Goal: Information Seeking & Learning: Find specific fact

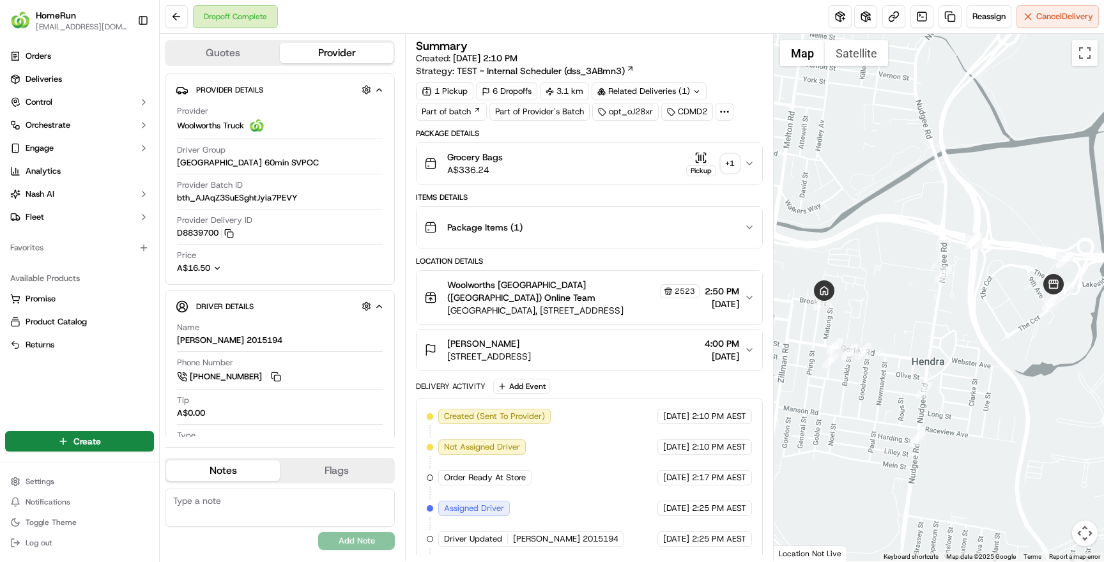
scroll to position [93, 0]
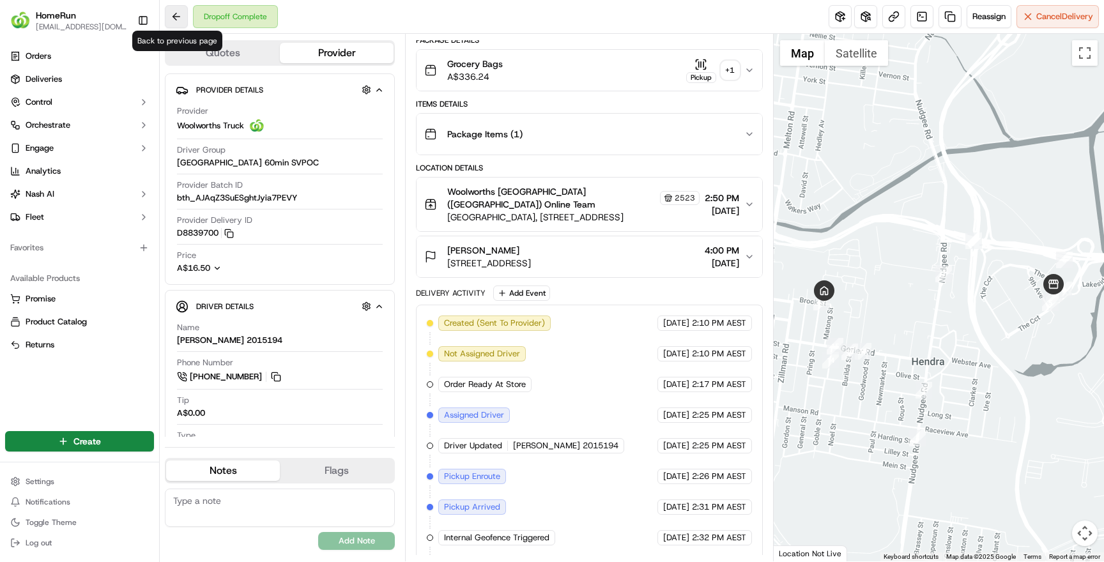
click at [180, 14] on button at bounding box center [176, 16] width 23 height 23
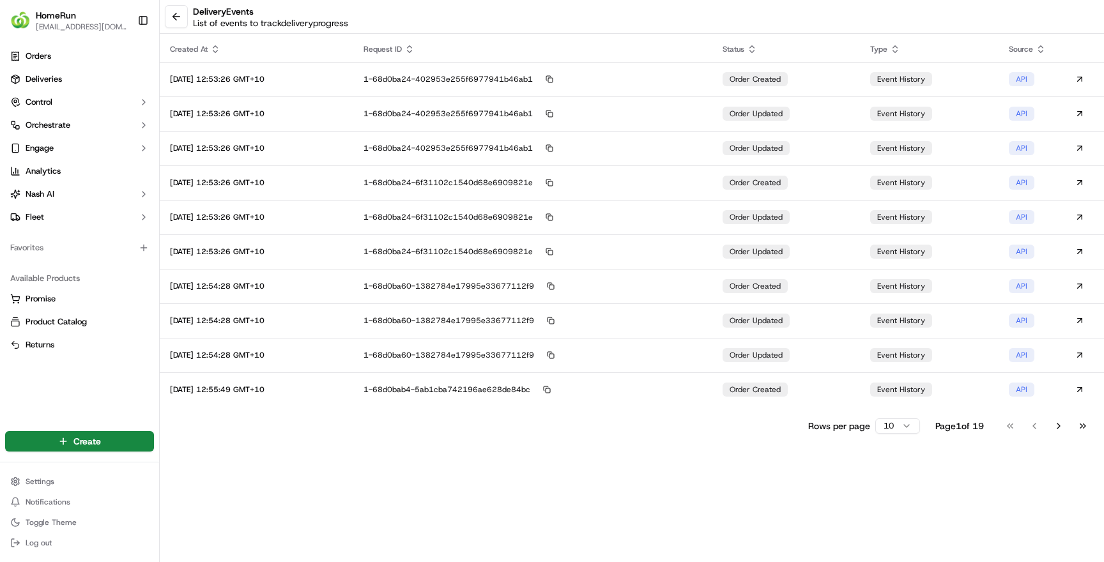
click at [180, 14] on button at bounding box center [176, 16] width 23 height 23
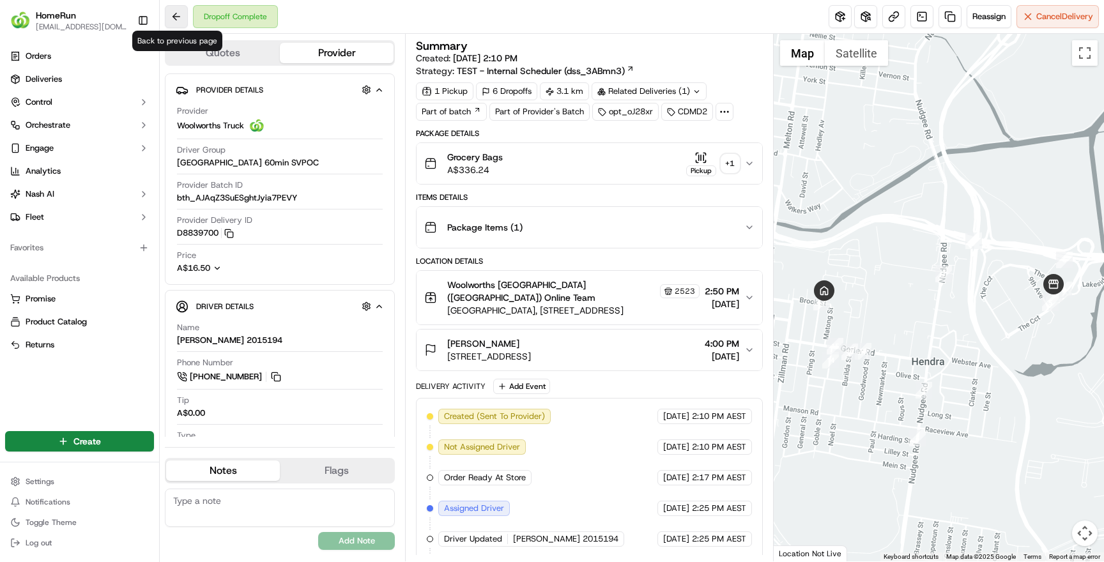
click at [178, 14] on button at bounding box center [176, 16] width 23 height 23
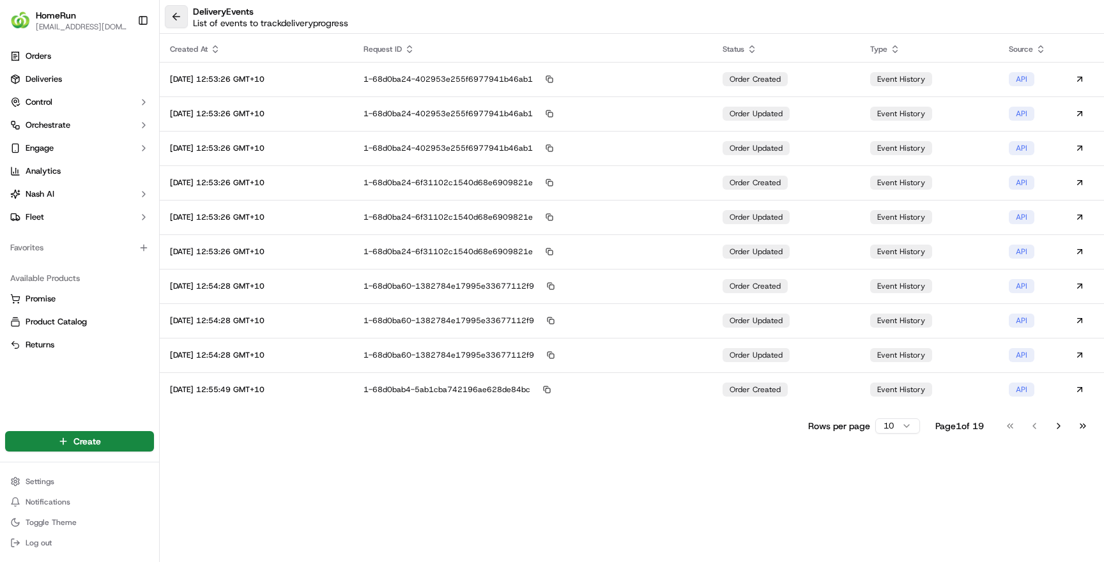
click at [178, 14] on button at bounding box center [176, 16] width 23 height 23
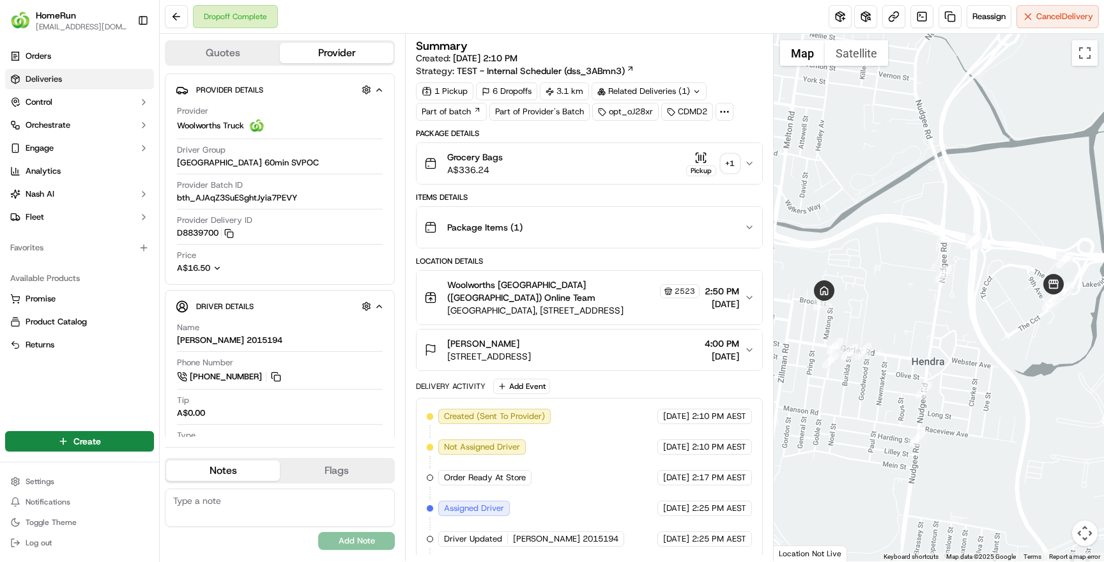
click at [52, 80] on span "Deliveries" at bounding box center [44, 78] width 36 height 11
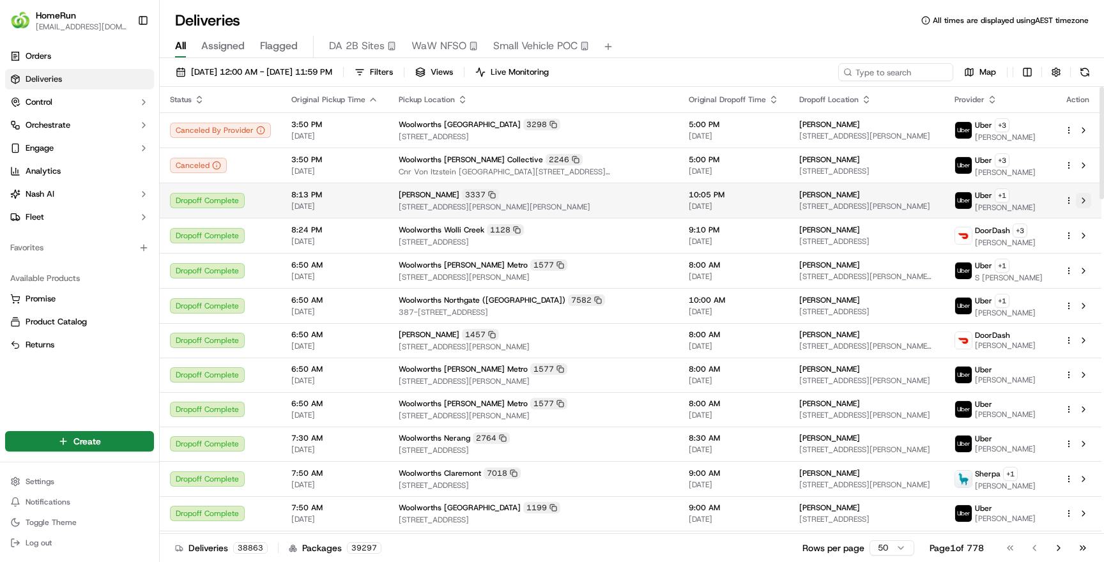
click at [1087, 197] on button at bounding box center [1083, 200] width 15 height 15
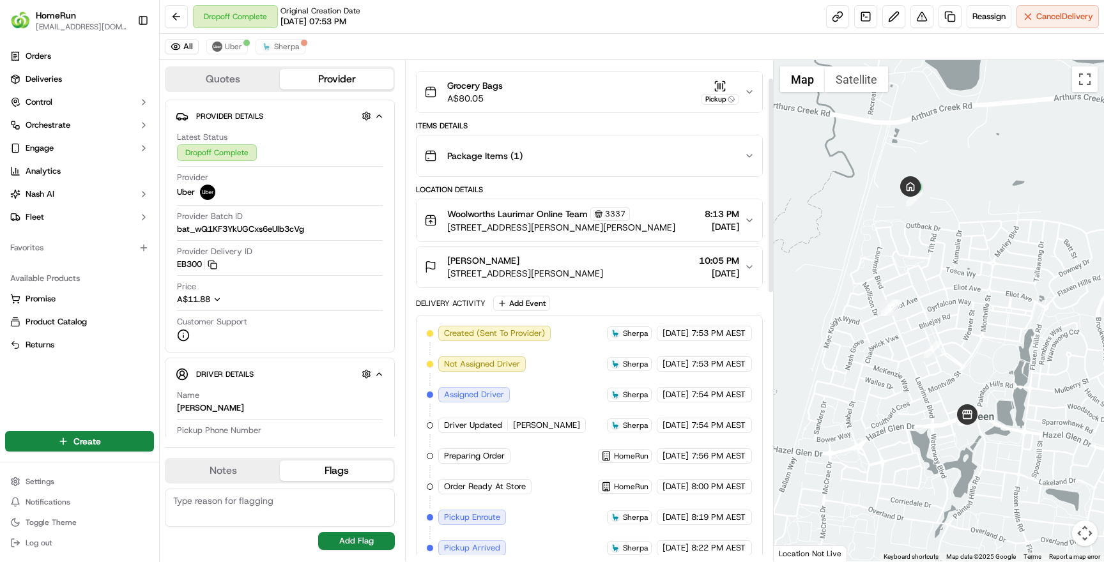
scroll to position [104, 0]
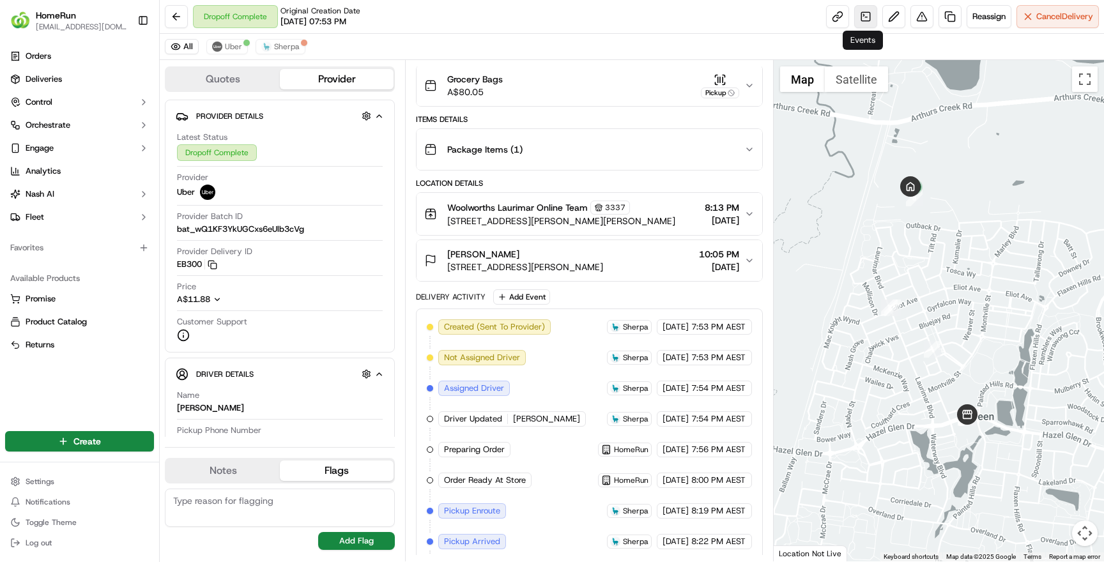
click at [862, 20] on link at bounding box center [865, 16] width 23 height 23
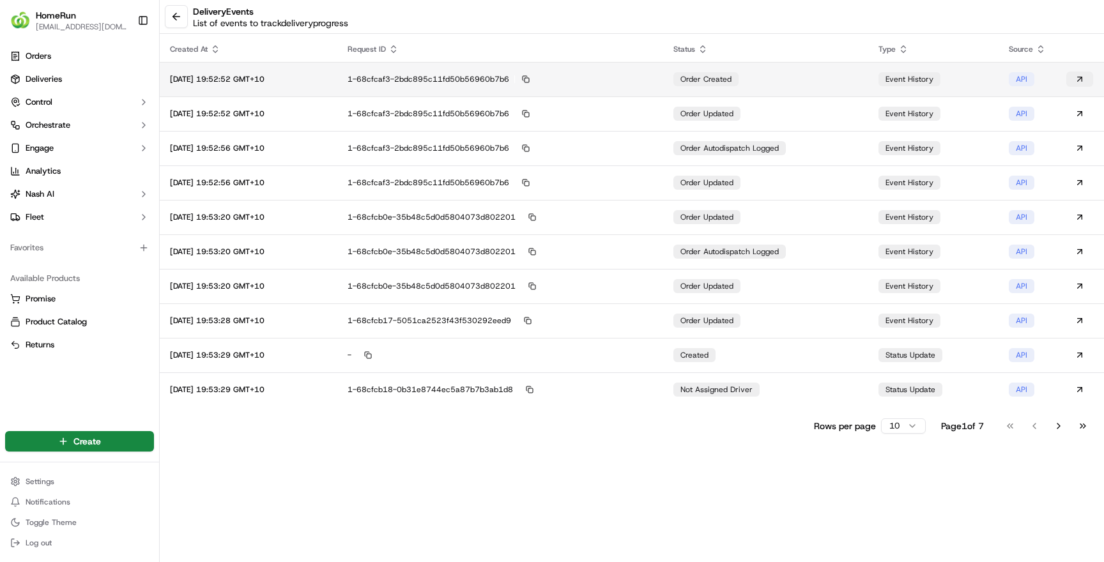
click at [1080, 77] on button at bounding box center [1079, 79] width 27 height 15
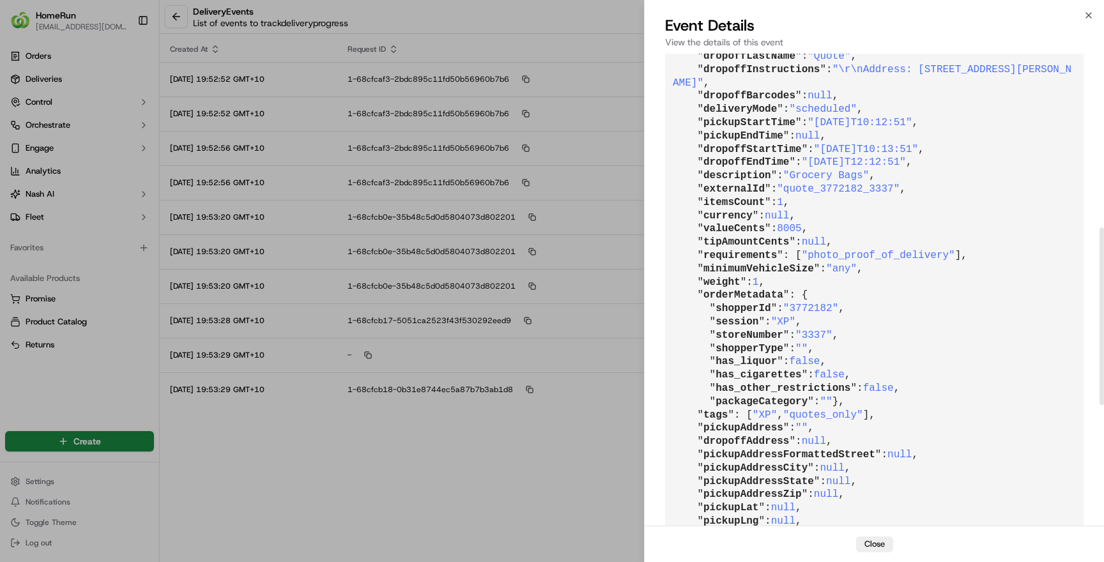
scroll to position [467, 0]
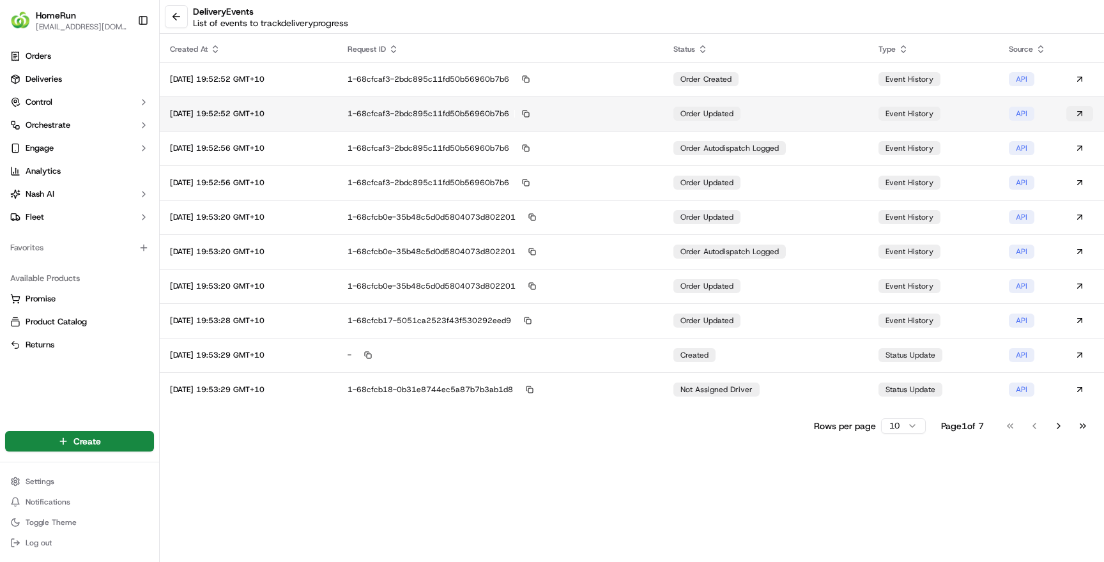
click at [1083, 119] on button at bounding box center [1079, 113] width 27 height 15
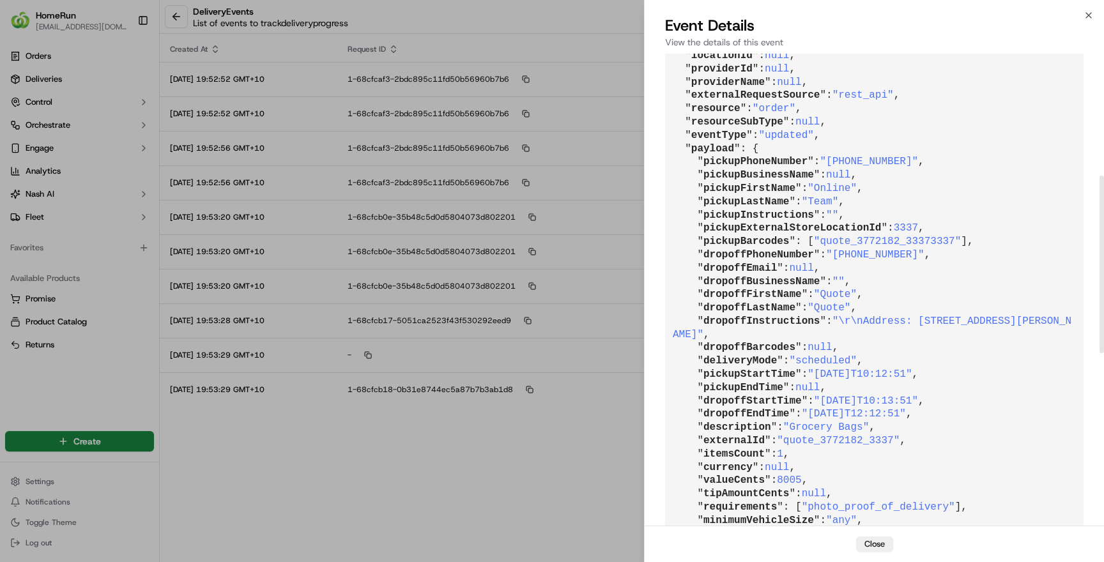
scroll to position [487, 0]
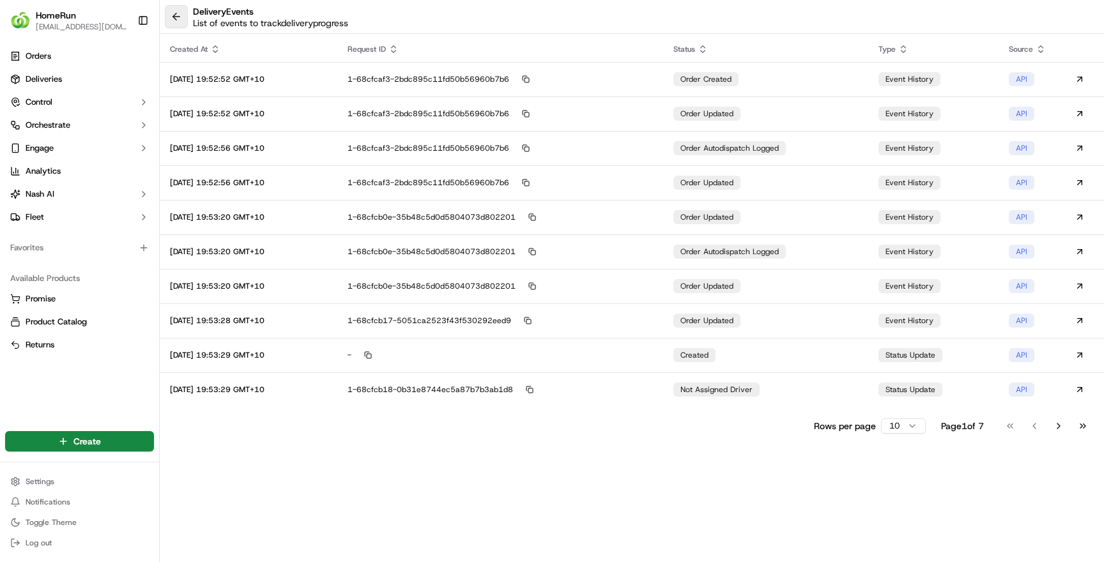
click at [178, 17] on button at bounding box center [176, 16] width 23 height 23
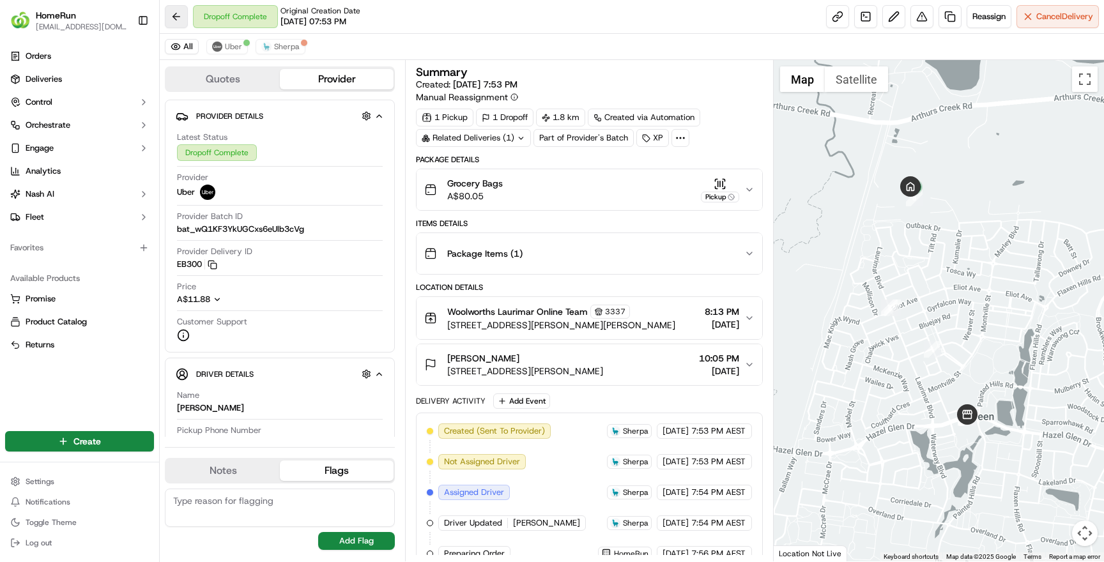
click at [178, 16] on button at bounding box center [176, 16] width 23 height 23
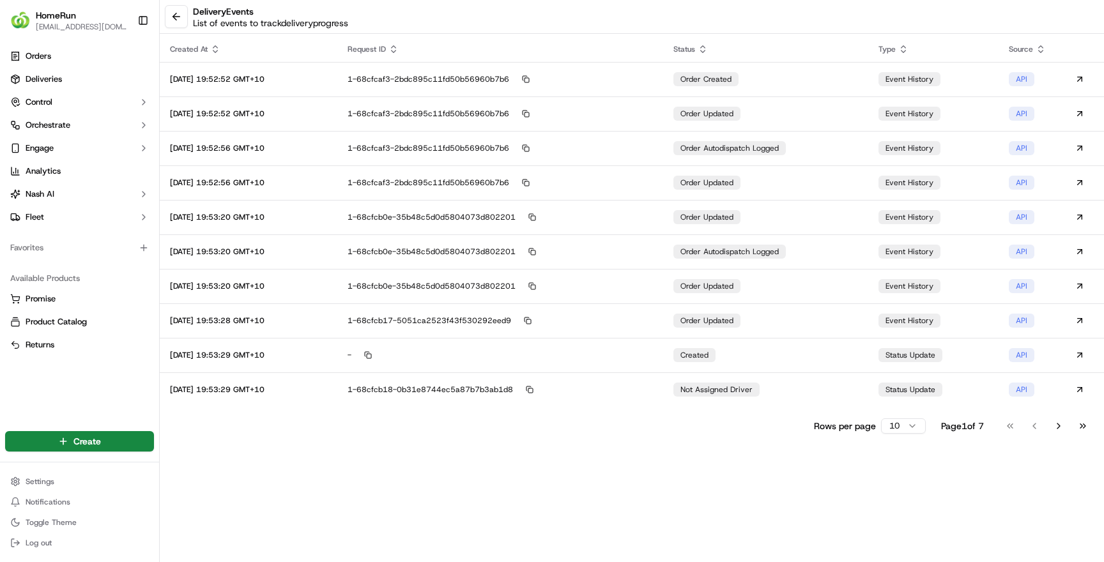
click at [178, 16] on button at bounding box center [176, 16] width 23 height 23
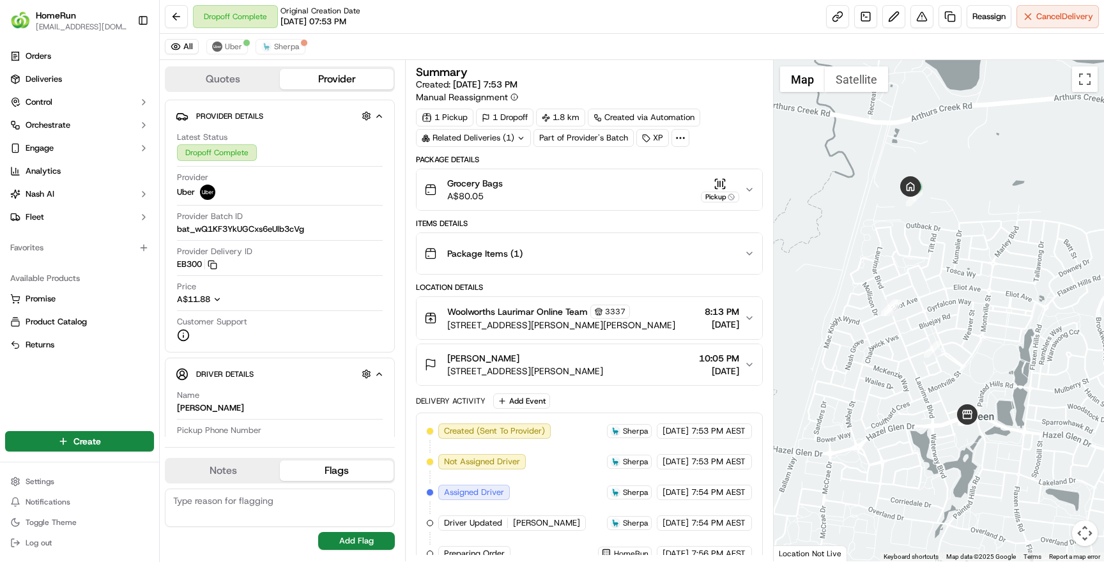
click at [178, 16] on button at bounding box center [176, 16] width 23 height 23
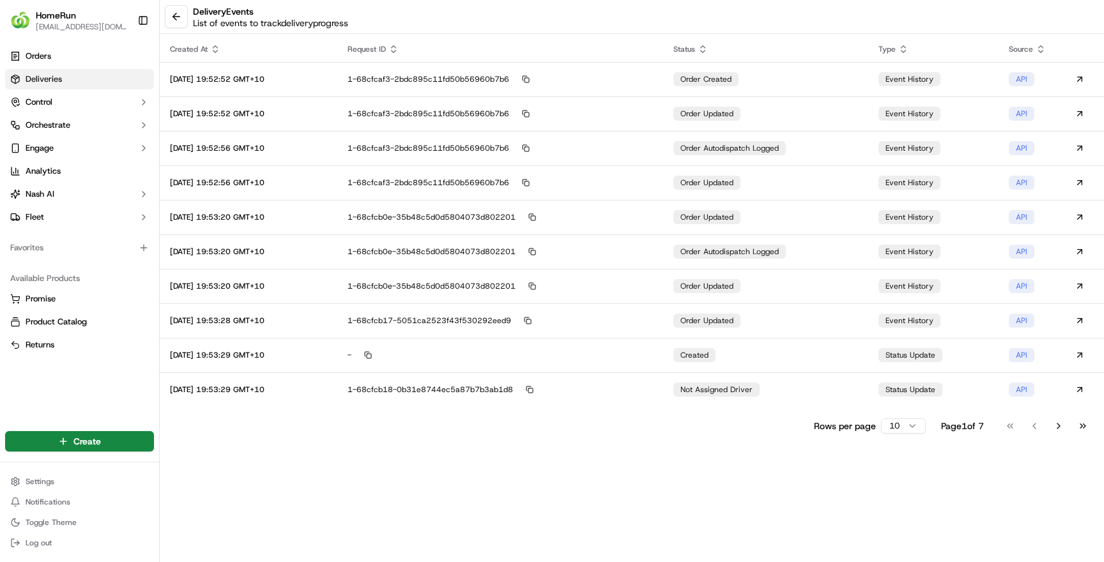
click at [42, 76] on span "Deliveries" at bounding box center [44, 78] width 36 height 11
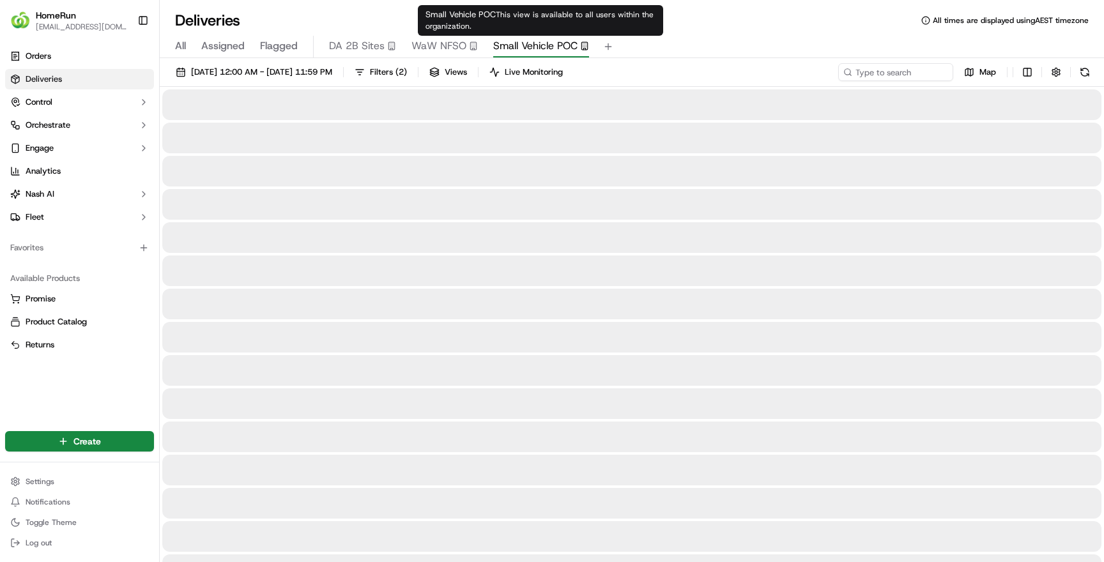
click at [537, 42] on span "Small Vehicle POC" at bounding box center [535, 45] width 84 height 15
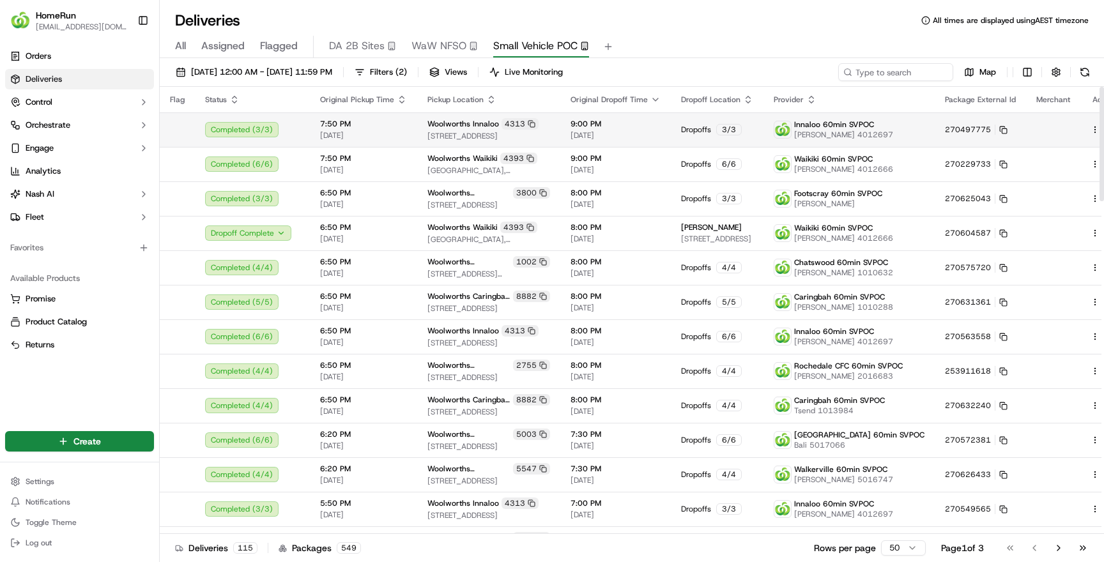
click at [1034, 132] on td at bounding box center [1053, 129] width 54 height 34
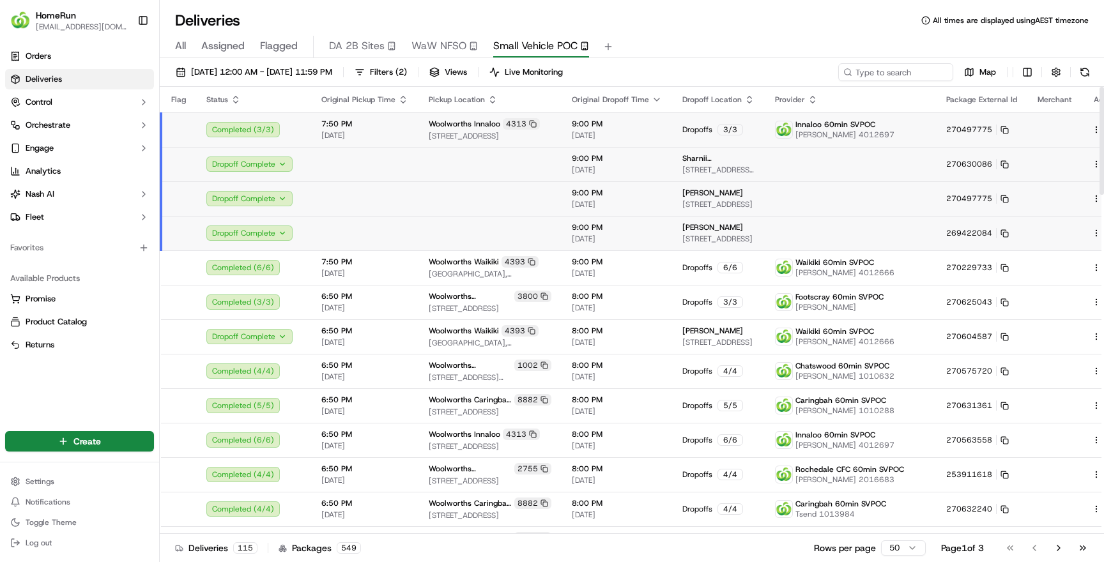
click at [1041, 161] on td at bounding box center [1054, 164] width 54 height 34
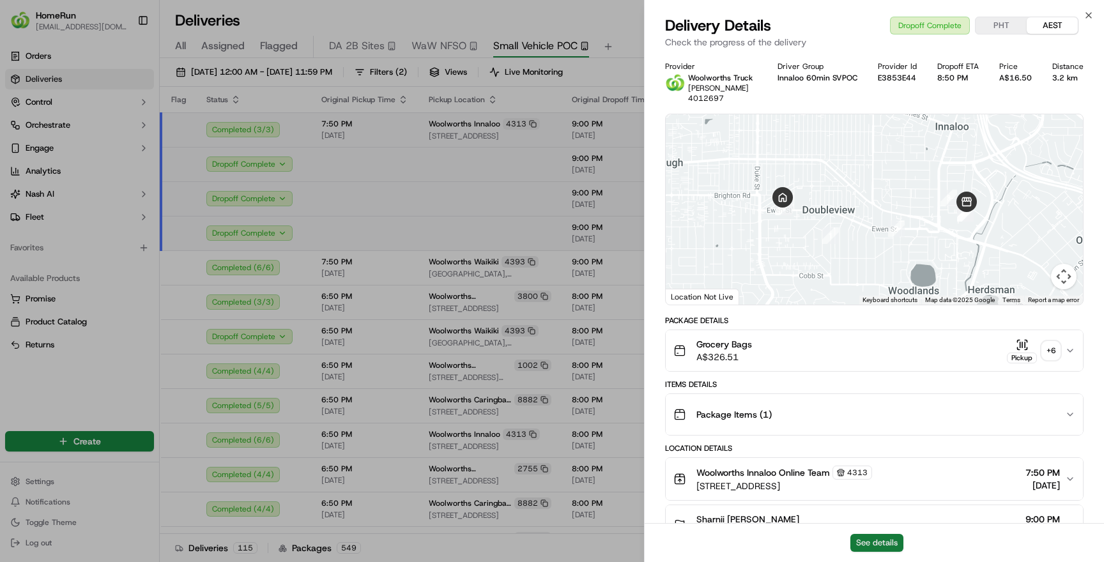
click at [887, 540] on button "See details" at bounding box center [876, 543] width 53 height 18
click at [1091, 13] on icon "button" at bounding box center [1088, 15] width 10 height 10
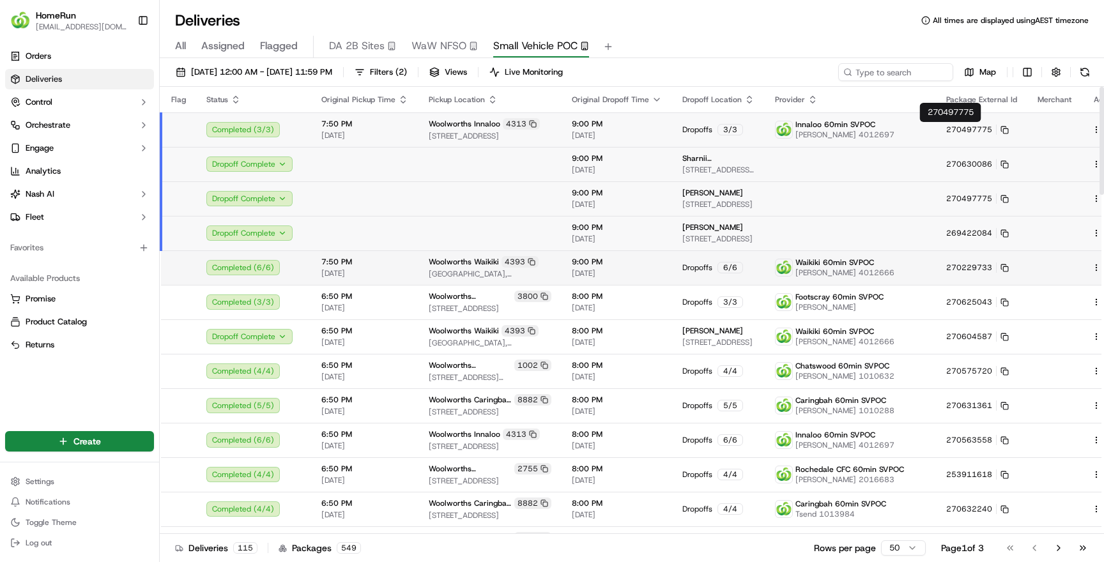
click at [1103, 266] on button at bounding box center [1110, 267] width 15 height 15
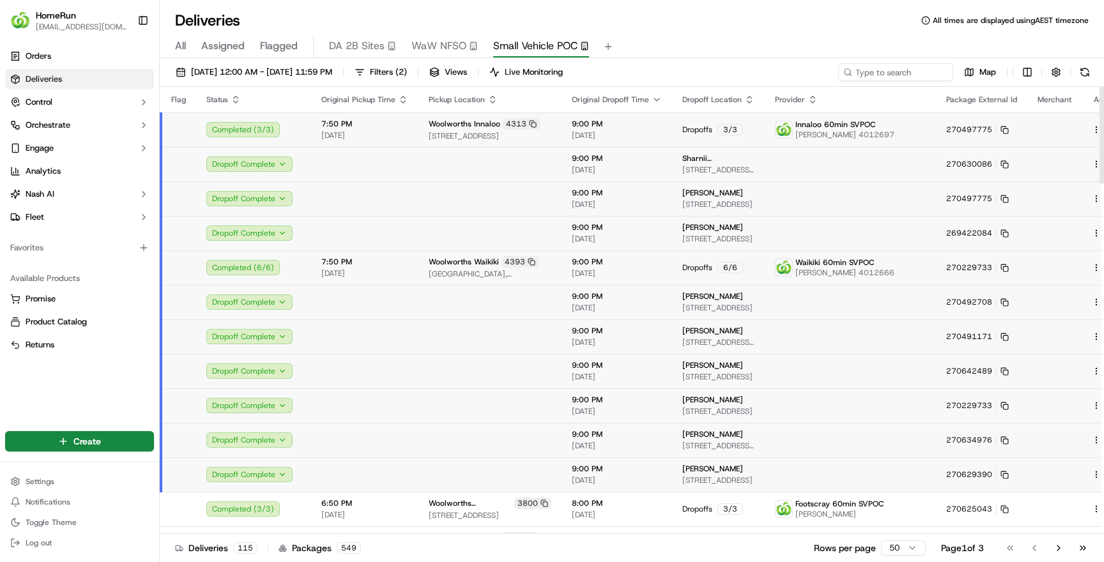
click at [1027, 298] on td at bounding box center [1054, 302] width 54 height 34
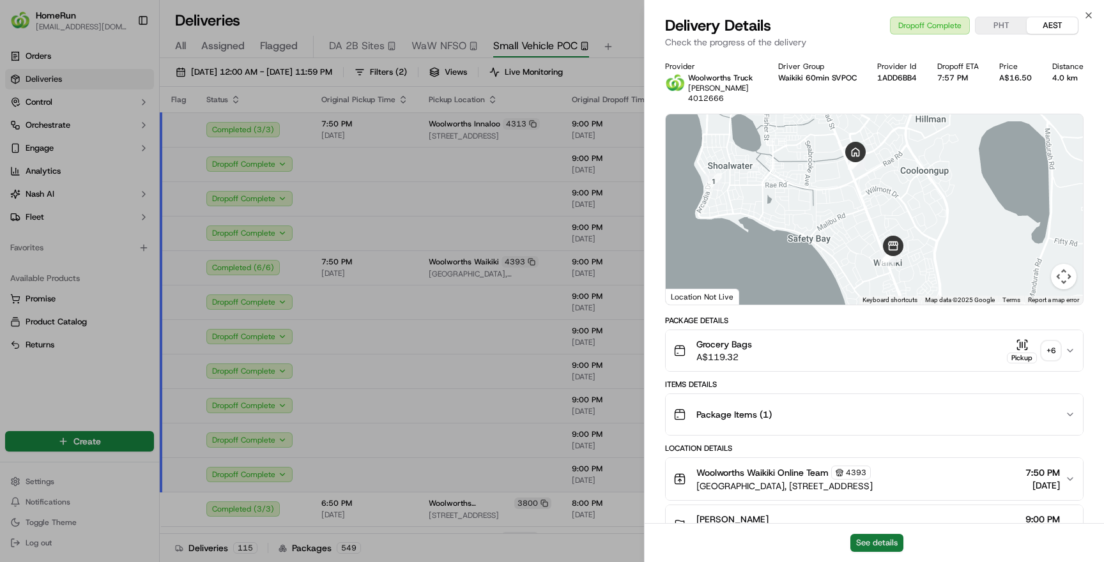
click at [881, 540] on button "See details" at bounding box center [876, 543] width 53 height 18
click at [1091, 15] on icon "button" at bounding box center [1088, 15] width 10 height 10
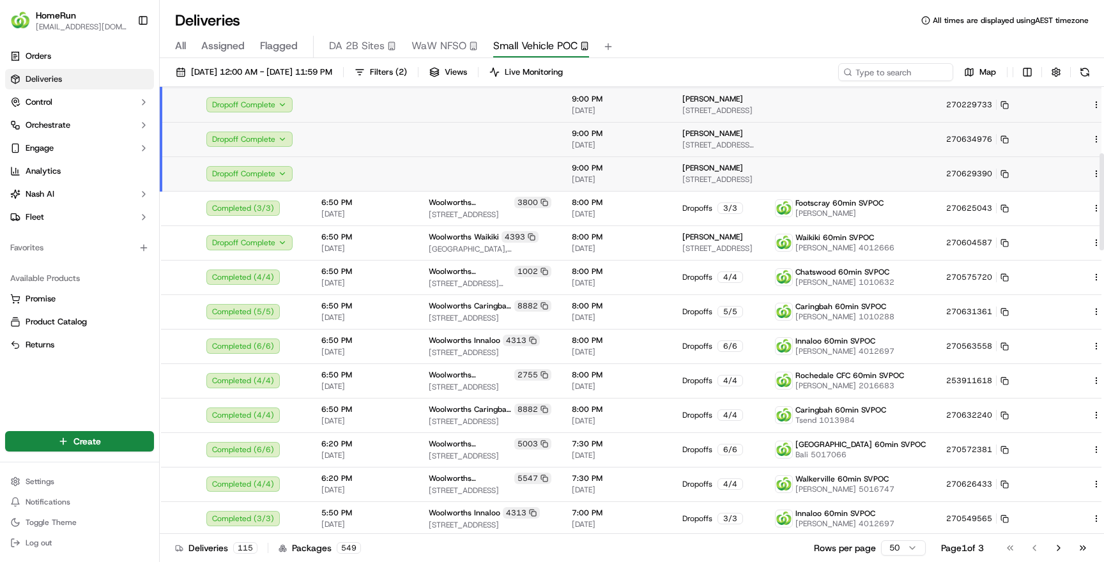
scroll to position [325, 0]
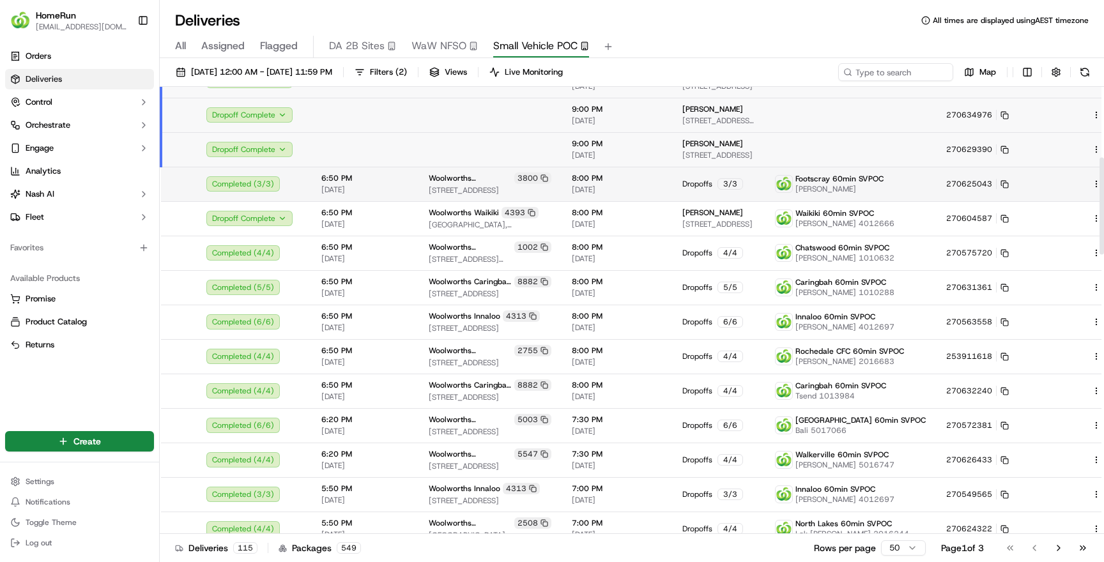
click at [1034, 187] on td at bounding box center [1054, 184] width 54 height 34
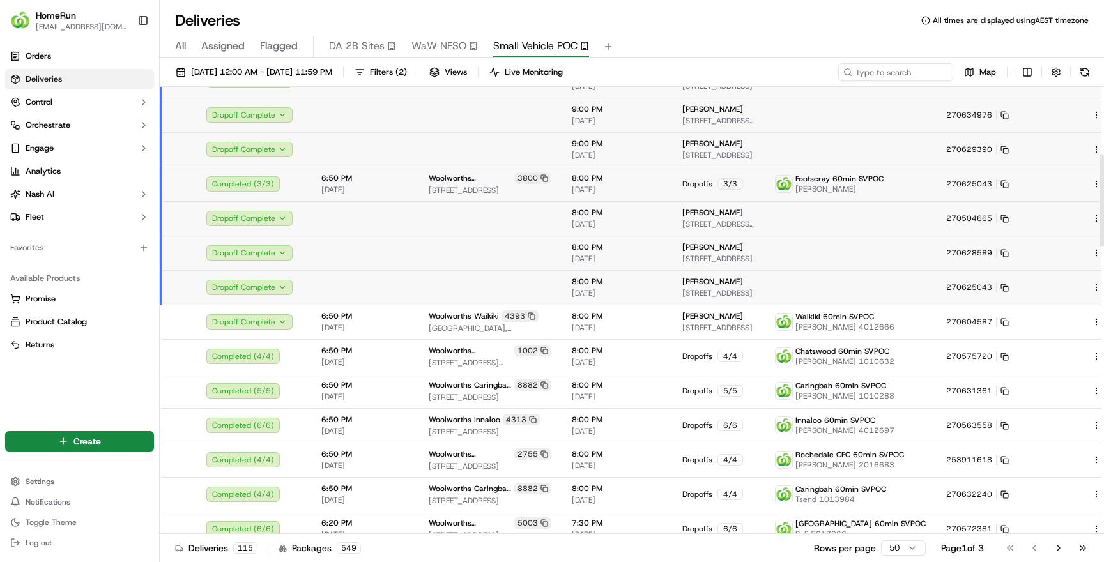
click at [1027, 214] on td at bounding box center [1054, 218] width 54 height 34
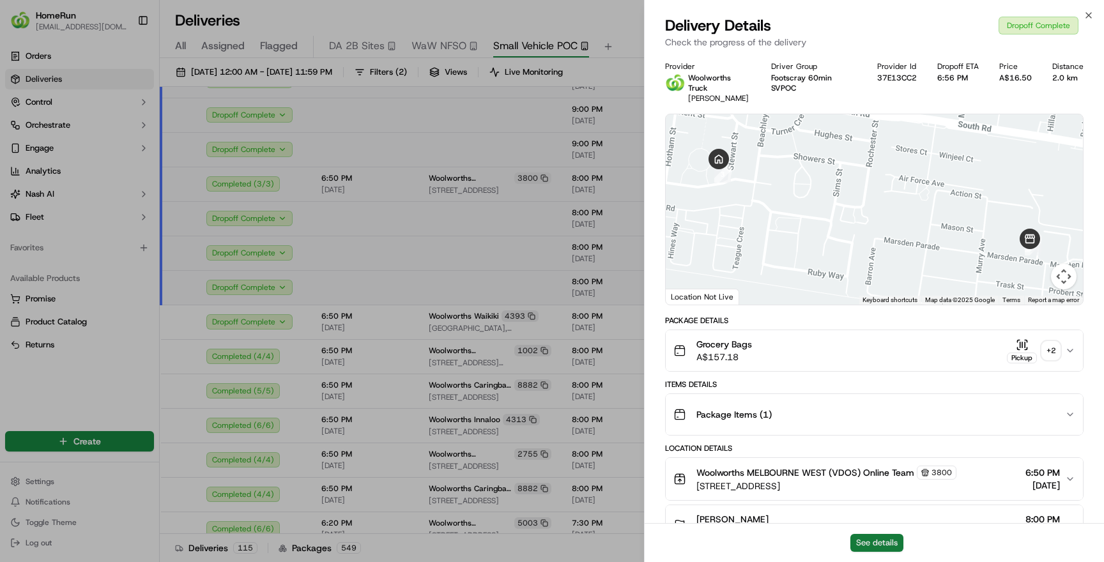
click at [862, 542] on button "See details" at bounding box center [876, 543] width 53 height 18
click at [1087, 20] on div "Delivery Details Dropoff Complete Check the progress of the delivery" at bounding box center [874, 34] width 459 height 38
click at [1089, 11] on icon "button" at bounding box center [1088, 15] width 10 height 10
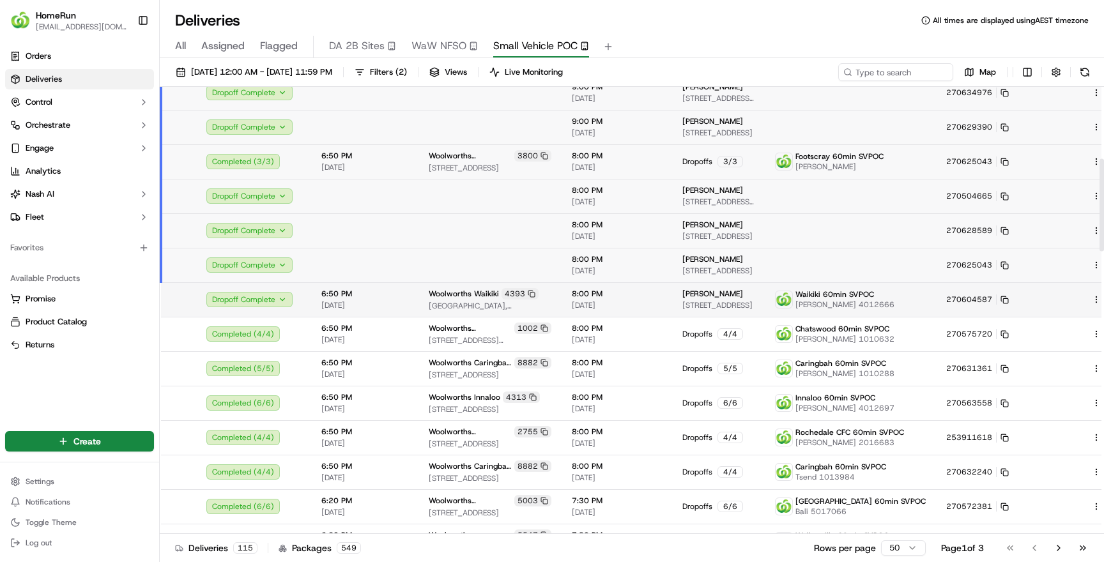
scroll to position [348, 0]
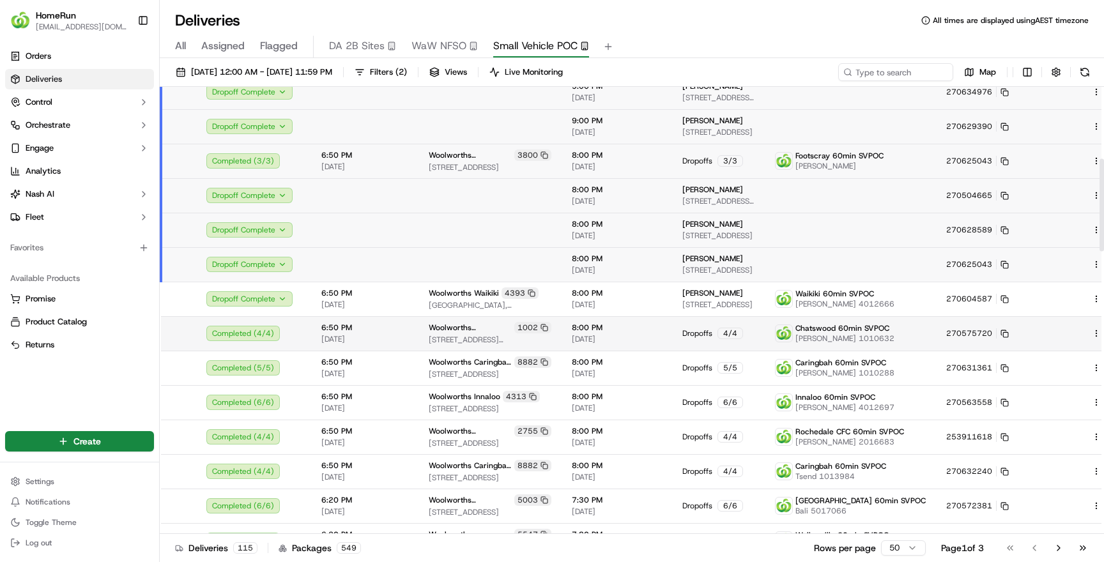
click at [881, 333] on div "Chatswood 60min SVPOC Ashwani 1010632" at bounding box center [850, 333] width 151 height 20
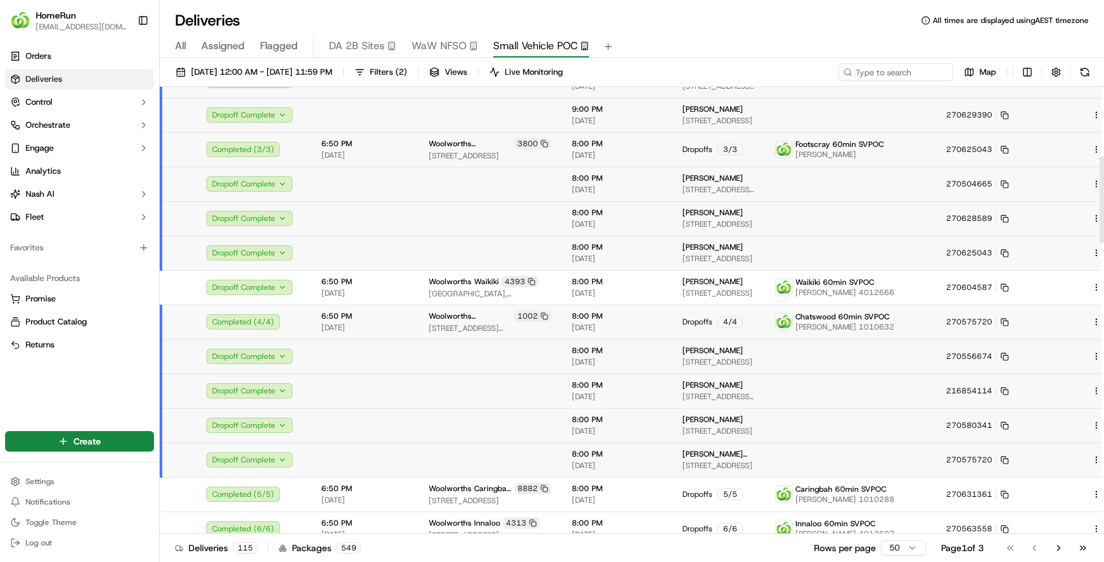
scroll to position [362, 0]
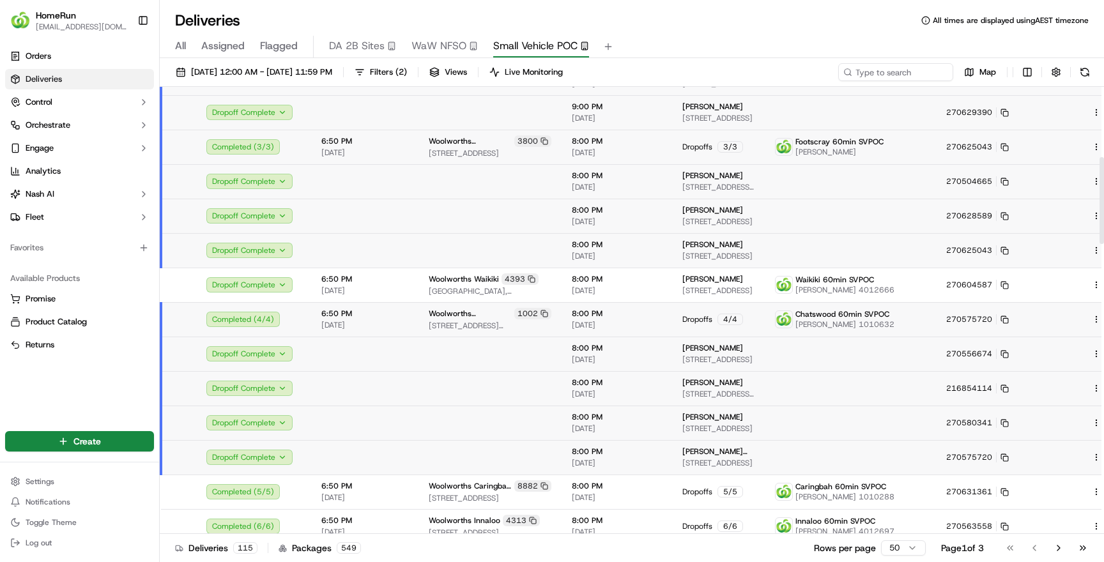
click at [888, 349] on td at bounding box center [850, 354] width 171 height 34
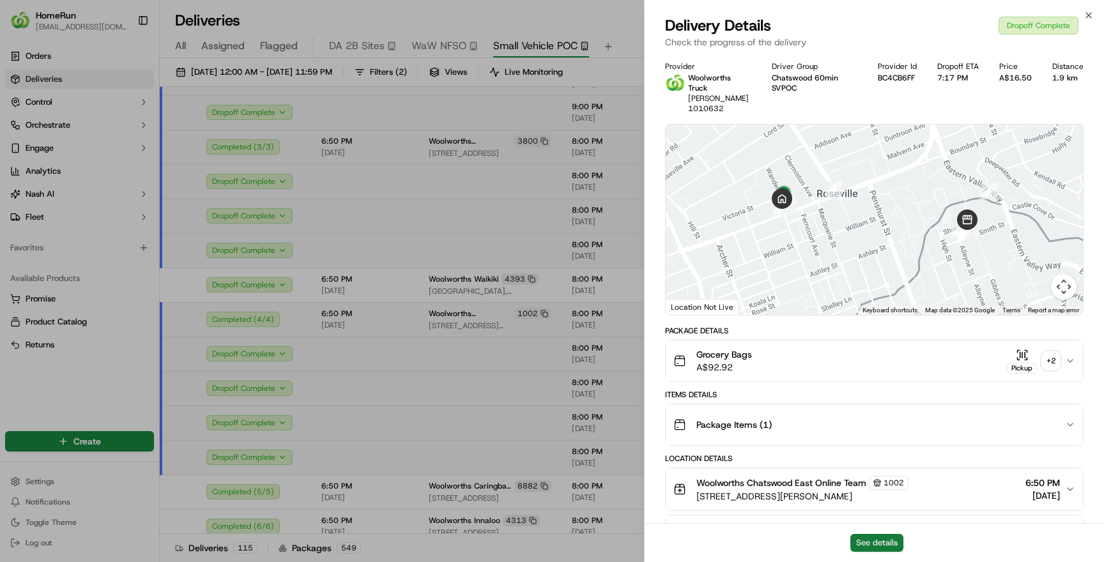
click at [878, 546] on button "See details" at bounding box center [876, 543] width 53 height 18
click at [1090, 15] on icon "button" at bounding box center [1088, 15] width 10 height 10
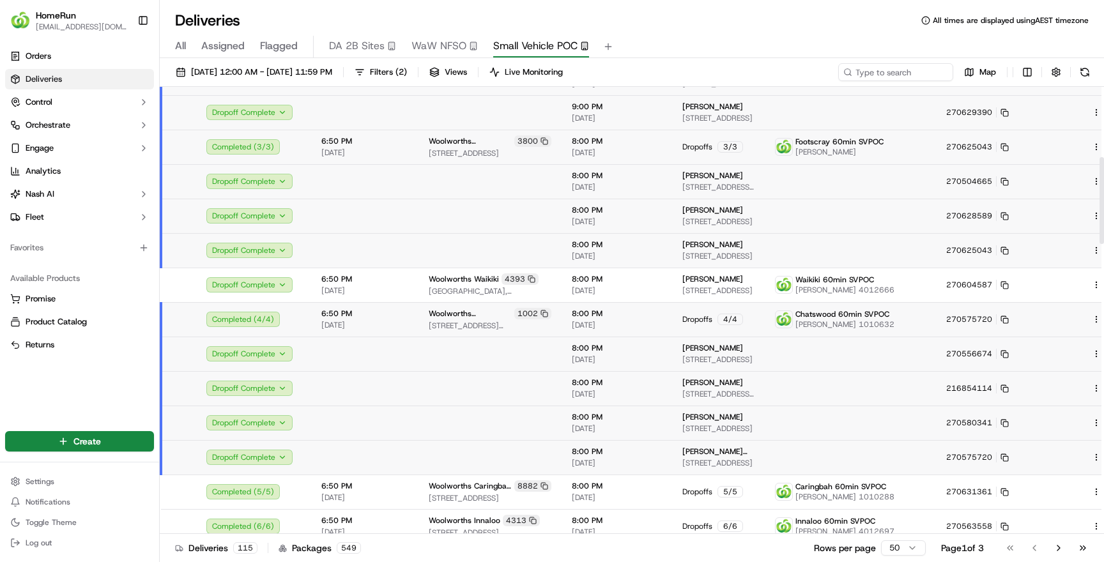
click at [74, 78] on link "Deliveries" at bounding box center [79, 79] width 149 height 20
click at [82, 213] on button "Fleet" at bounding box center [79, 217] width 149 height 20
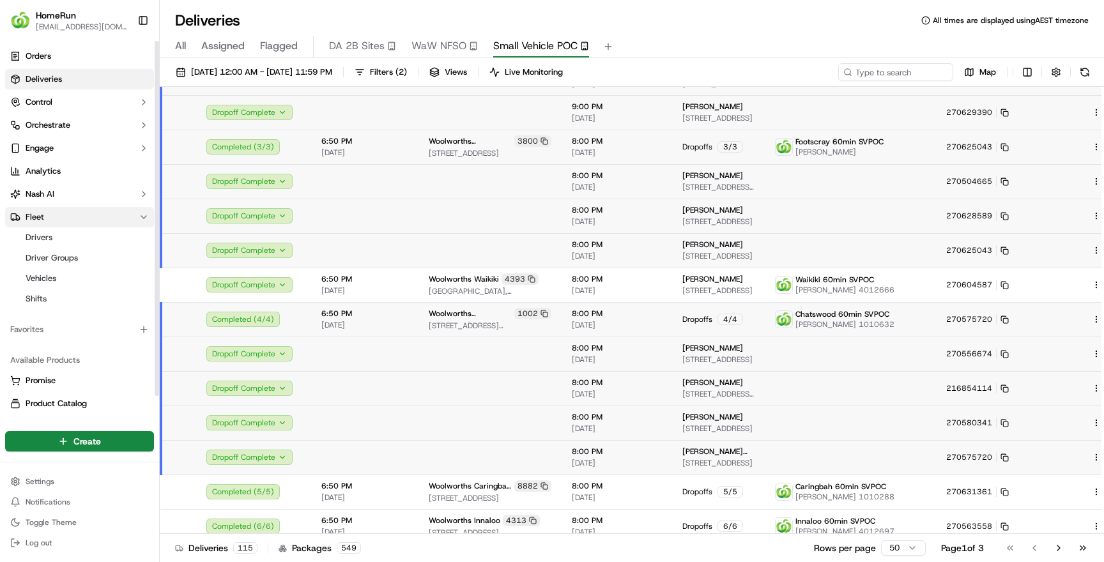
click at [82, 213] on button "Fleet" at bounding box center [79, 217] width 149 height 20
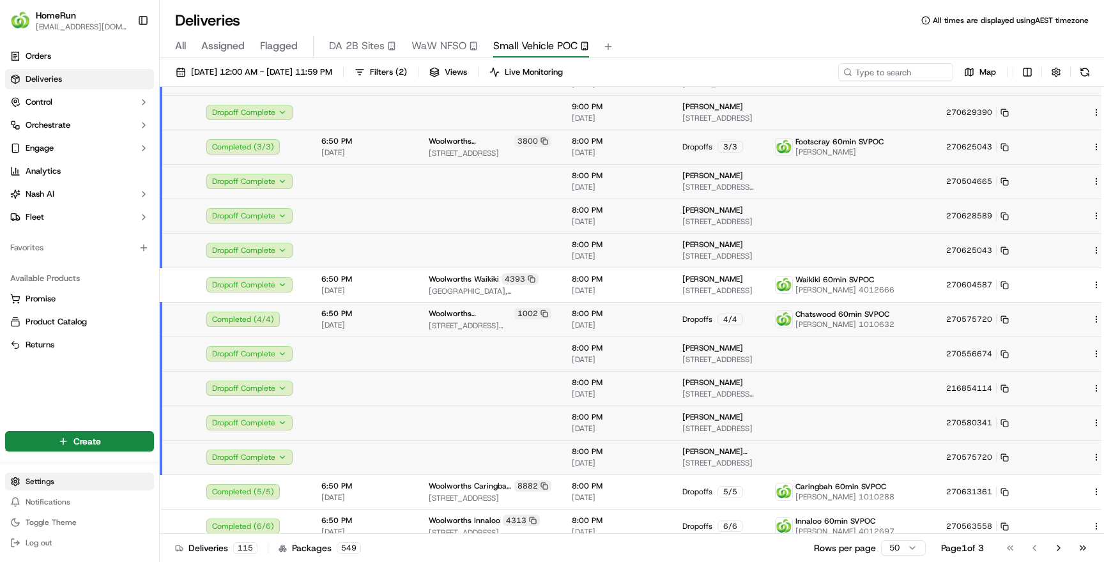
click at [50, 480] on html "HomeRun nlamba1@woolworths.com.au Toggle Sidebar Orders Deliveries Control Orch…" at bounding box center [552, 281] width 1104 height 562
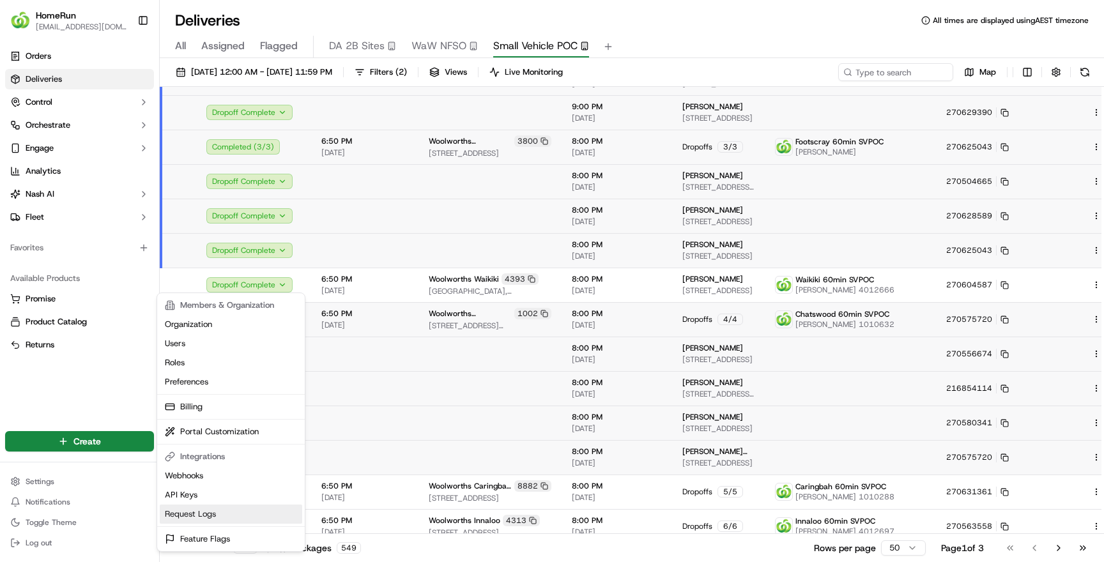
click at [181, 515] on link "Request Logs" at bounding box center [231, 514] width 142 height 19
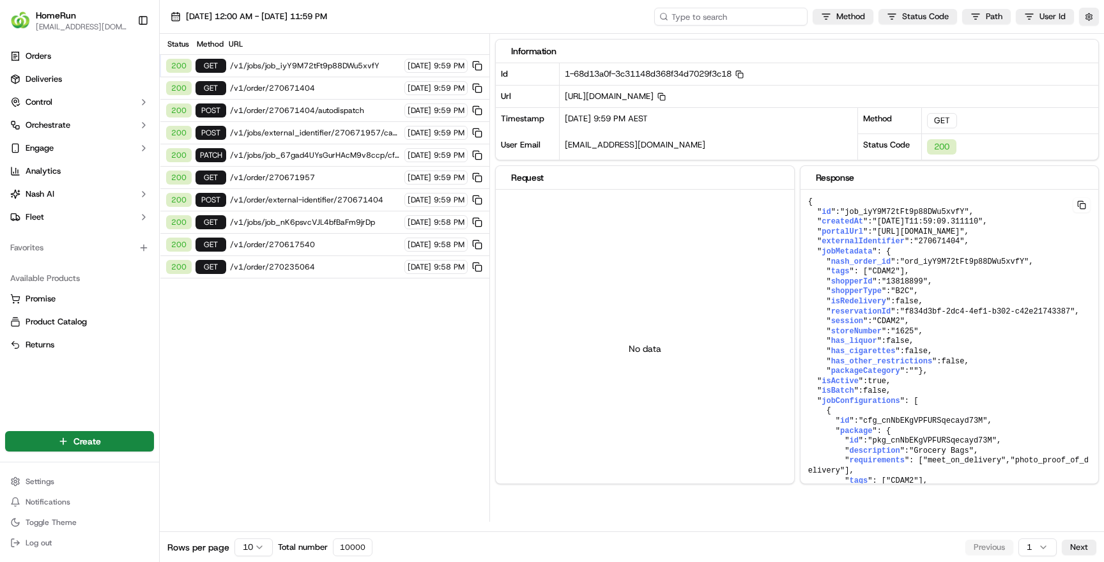
click at [745, 18] on input at bounding box center [730, 17] width 153 height 18
paste input "270556674"
type input "270556674"
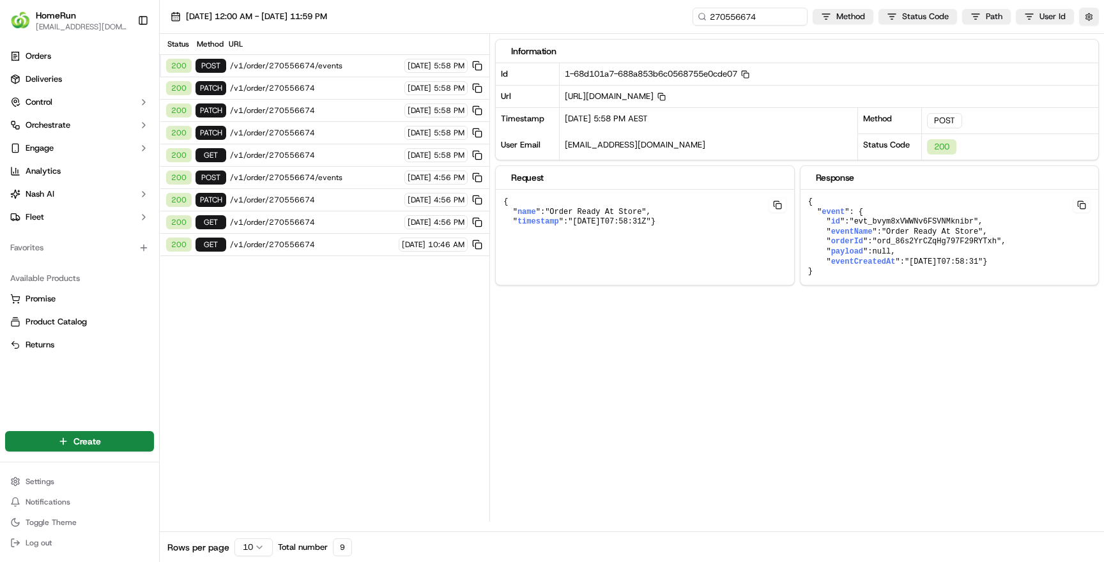
click at [292, 246] on span "/v1/order/270556674" at bounding box center [312, 245] width 165 height 10
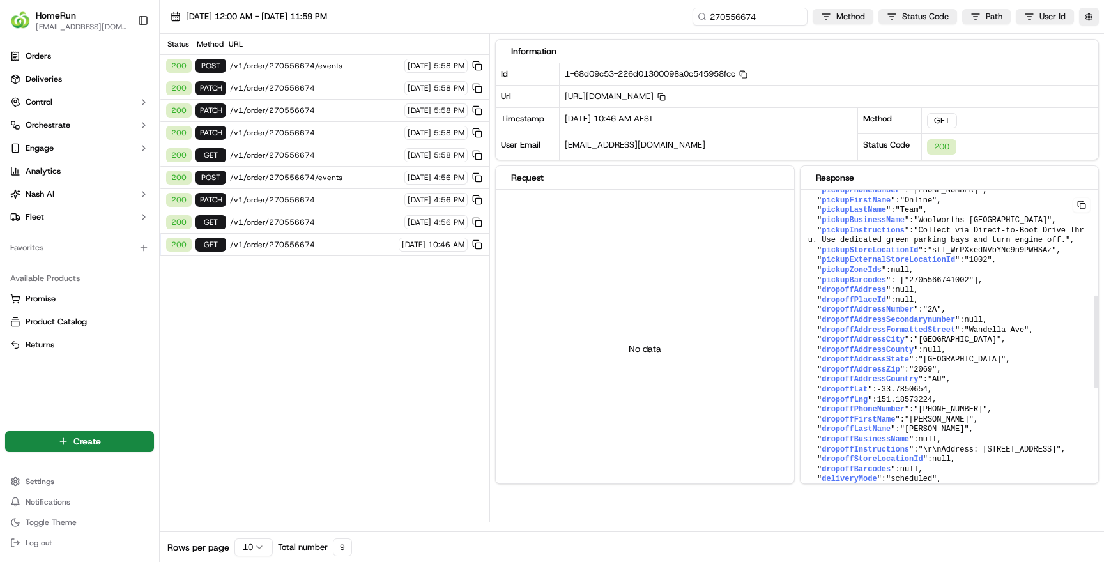
scroll to position [349, 0]
click at [270, 219] on span "/v1/order/270556674" at bounding box center [315, 222] width 171 height 10
click at [268, 198] on span "/v1/order/270556674" at bounding box center [315, 200] width 171 height 10
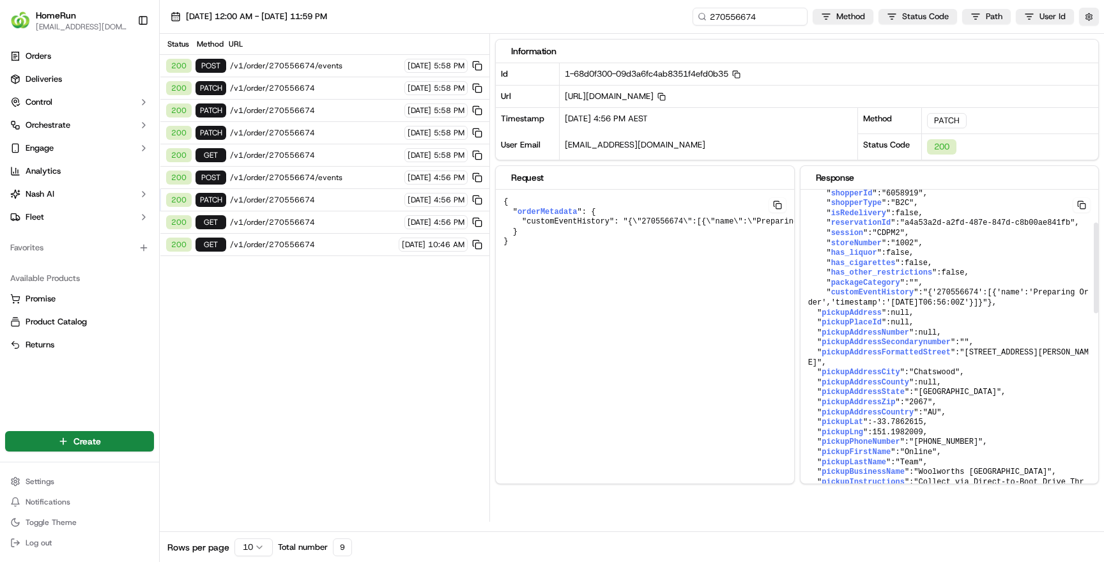
scroll to position [115, 0]
click at [303, 153] on span "/v1/order/270556674" at bounding box center [315, 155] width 171 height 10
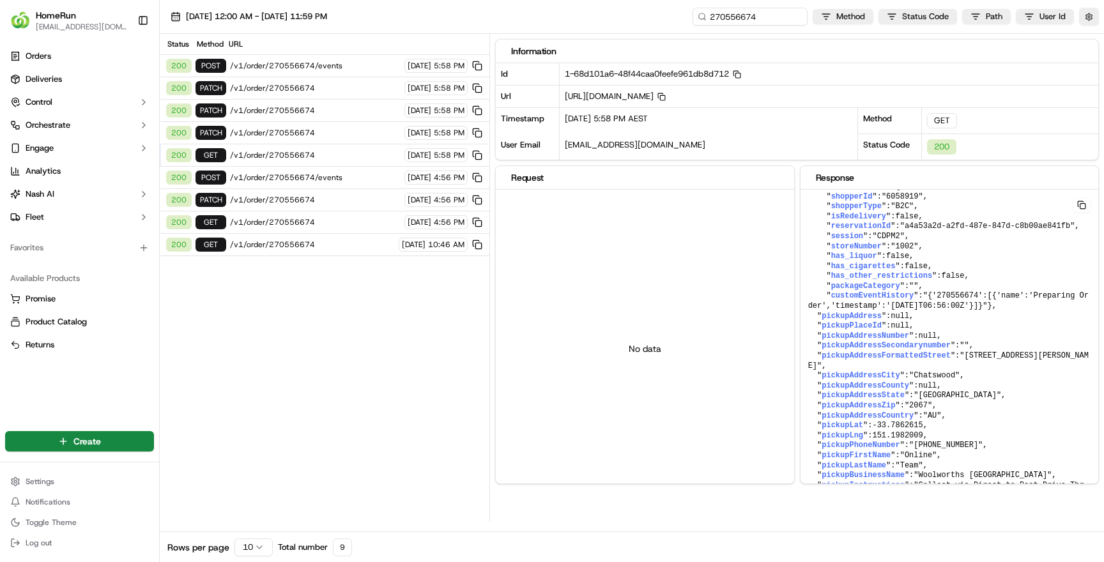
click at [298, 130] on span "/v1/order/270556674" at bounding box center [315, 133] width 171 height 10
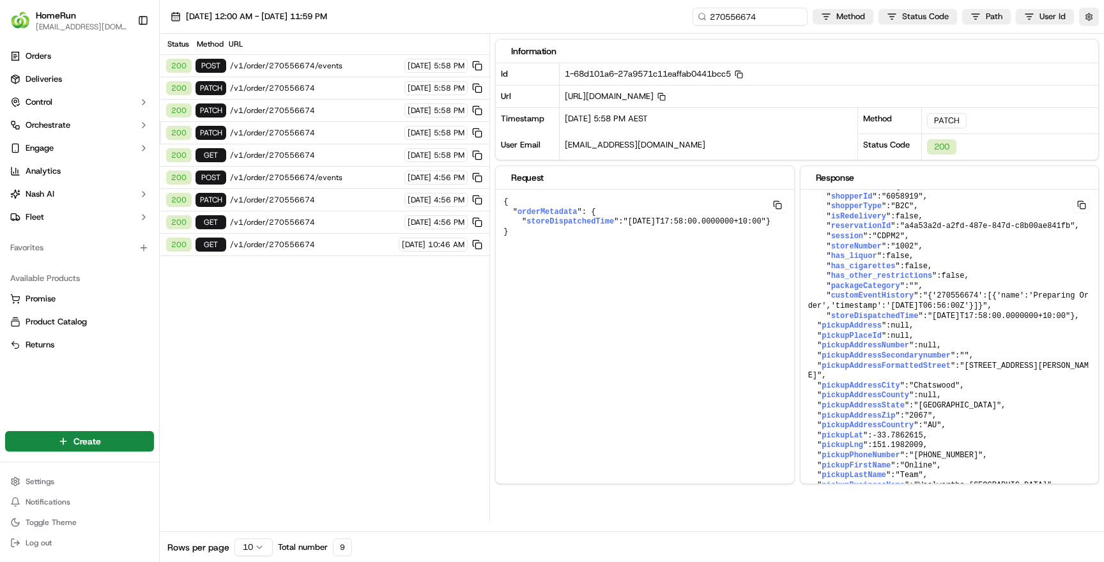
click at [252, 85] on span "/v1/order/270556674" at bounding box center [315, 88] width 171 height 10
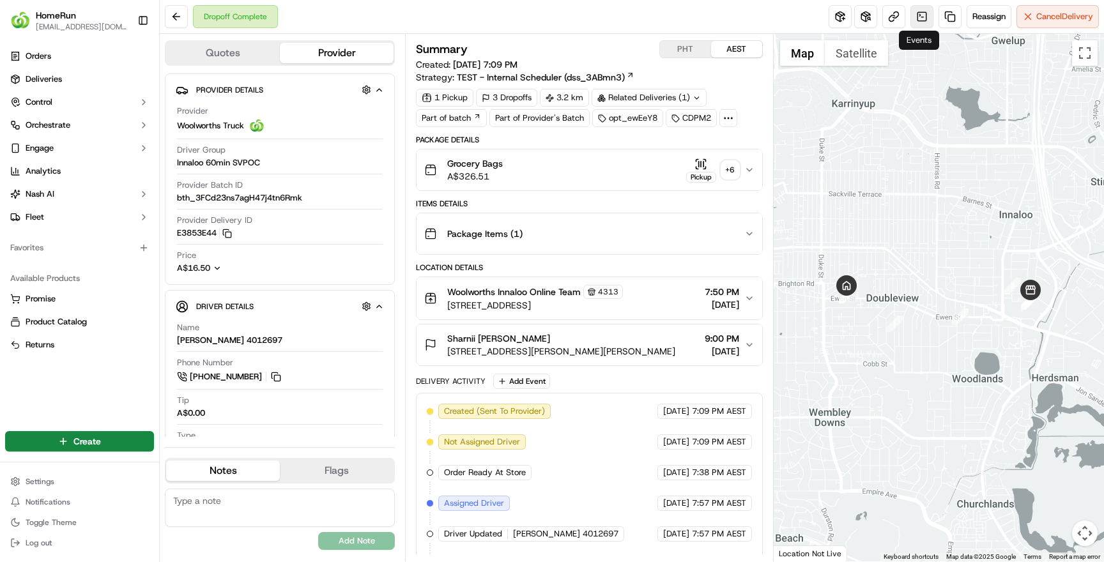
click at [919, 19] on link at bounding box center [921, 16] width 23 height 23
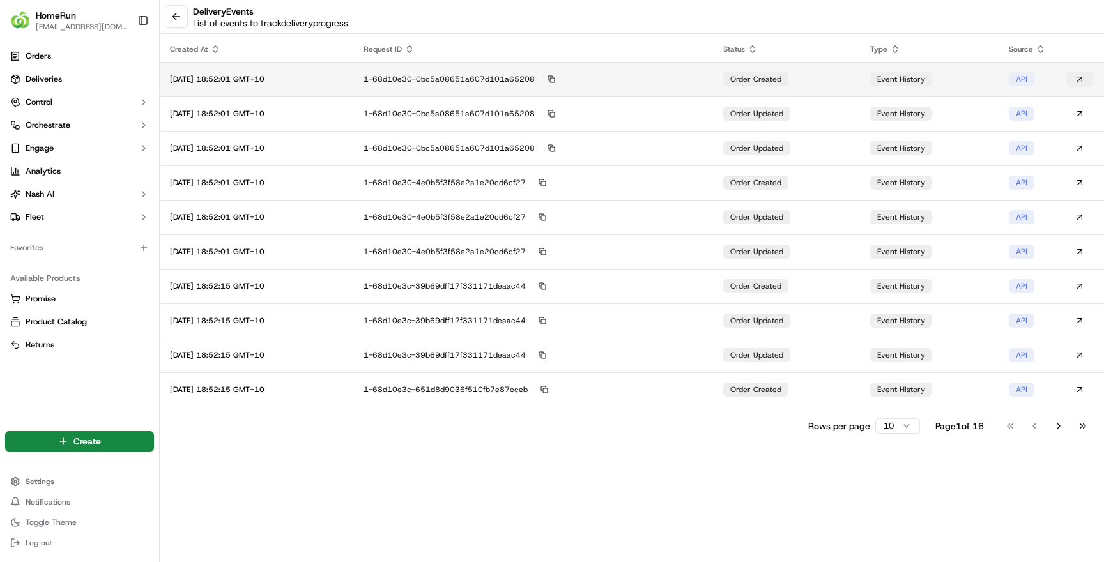
click at [1081, 78] on button at bounding box center [1079, 79] width 27 height 15
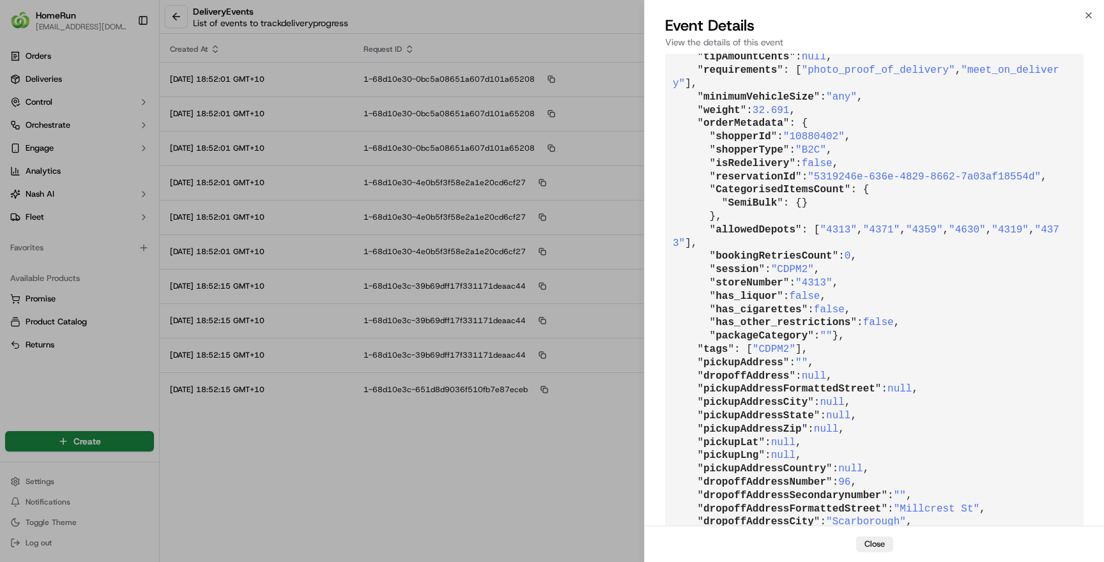
scroll to position [639, 0]
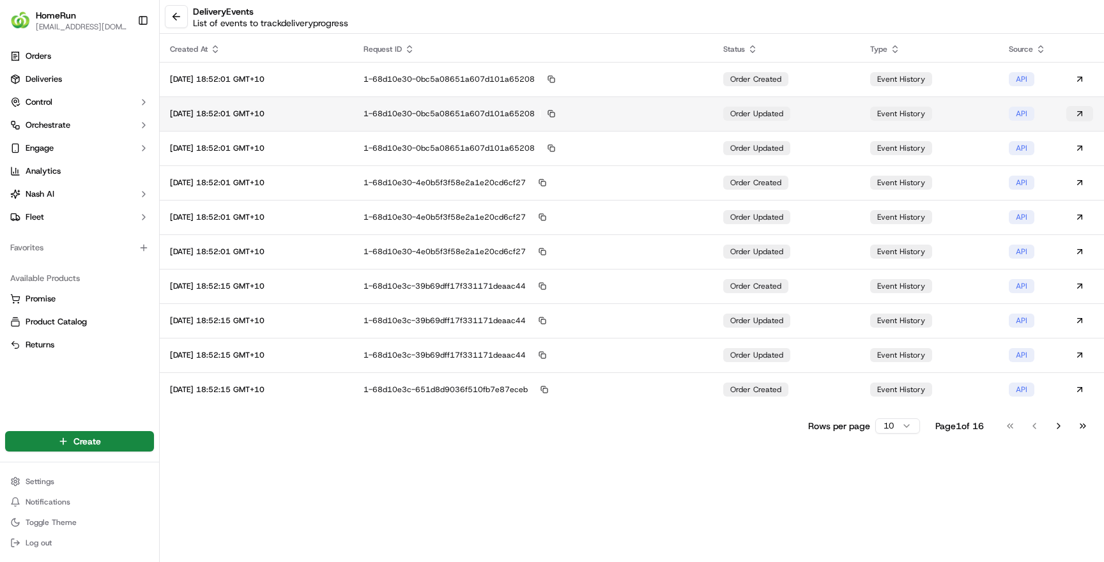
click at [1082, 115] on button at bounding box center [1079, 113] width 27 height 15
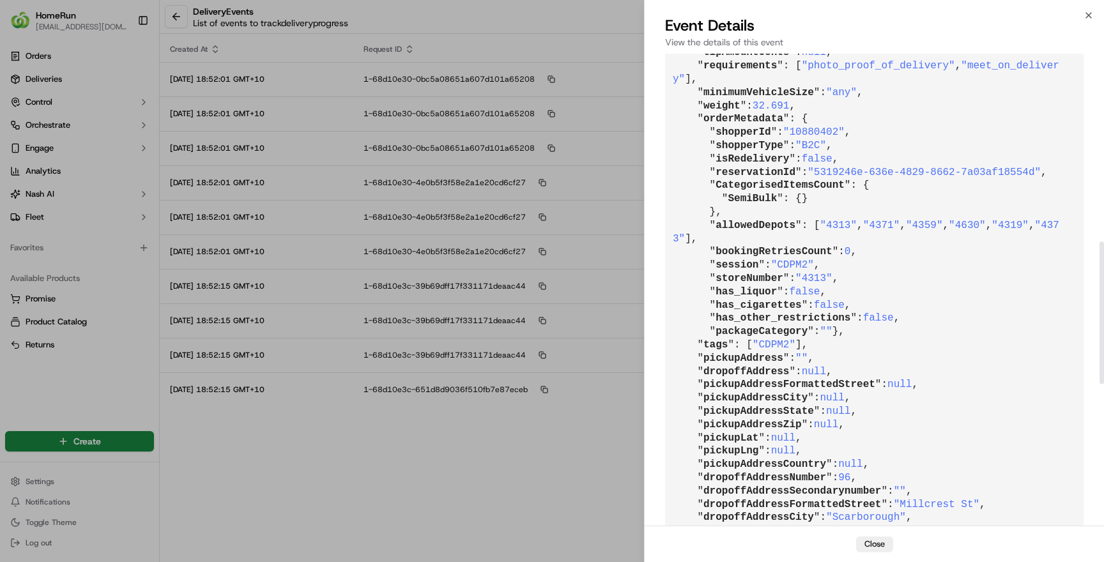
scroll to position [644, 0]
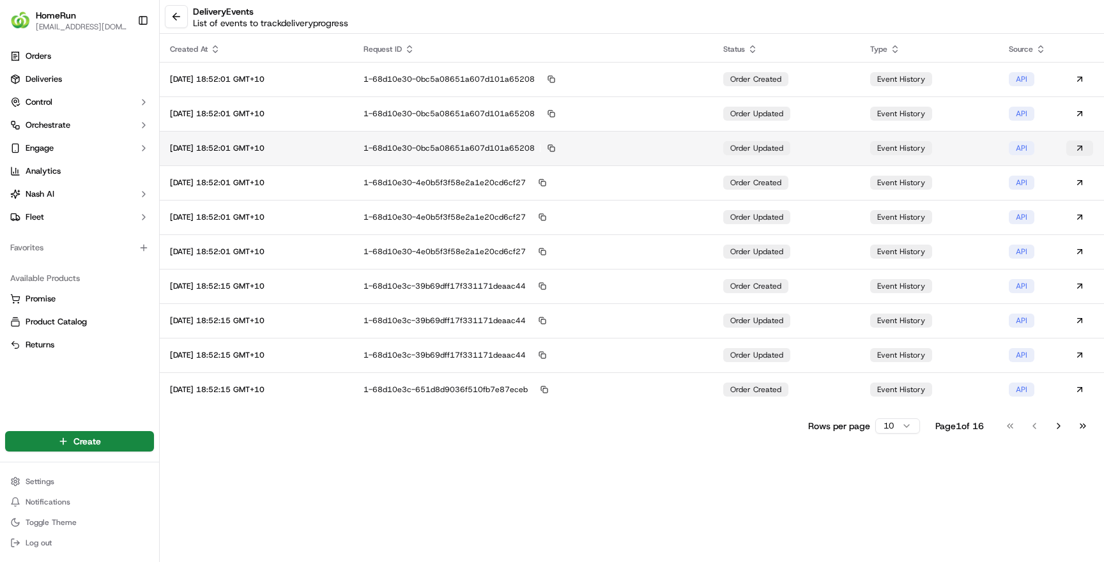
click at [1082, 144] on button at bounding box center [1079, 148] width 27 height 15
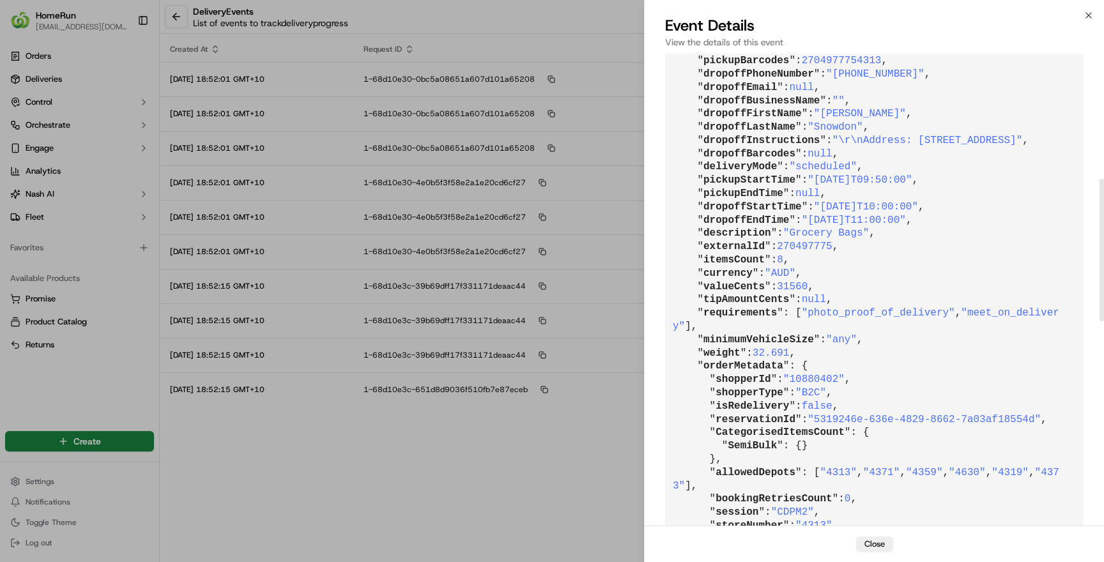
scroll to position [616, 0]
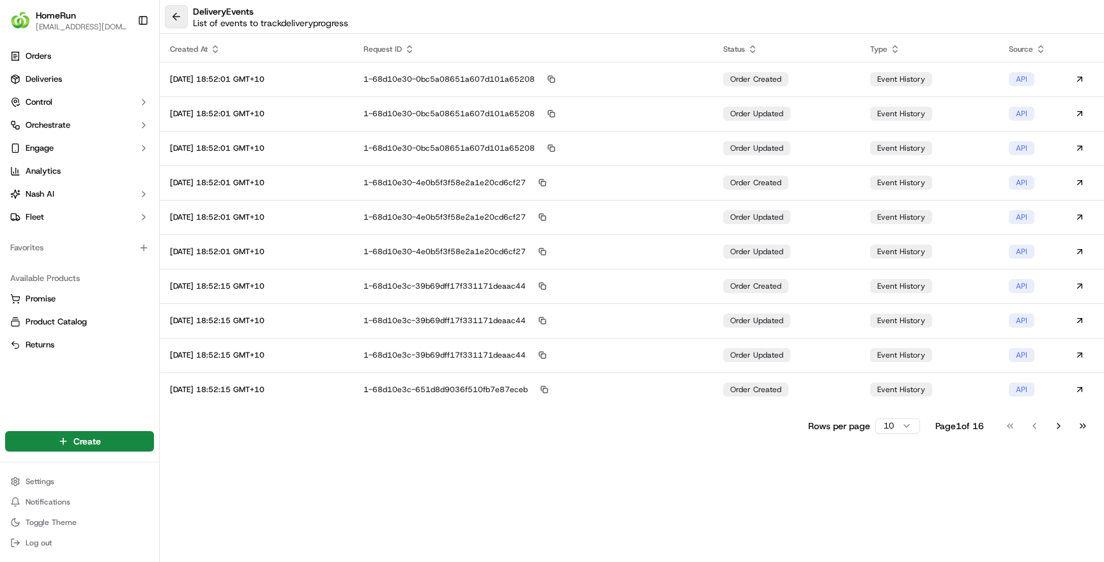
click at [176, 16] on button at bounding box center [176, 16] width 23 height 23
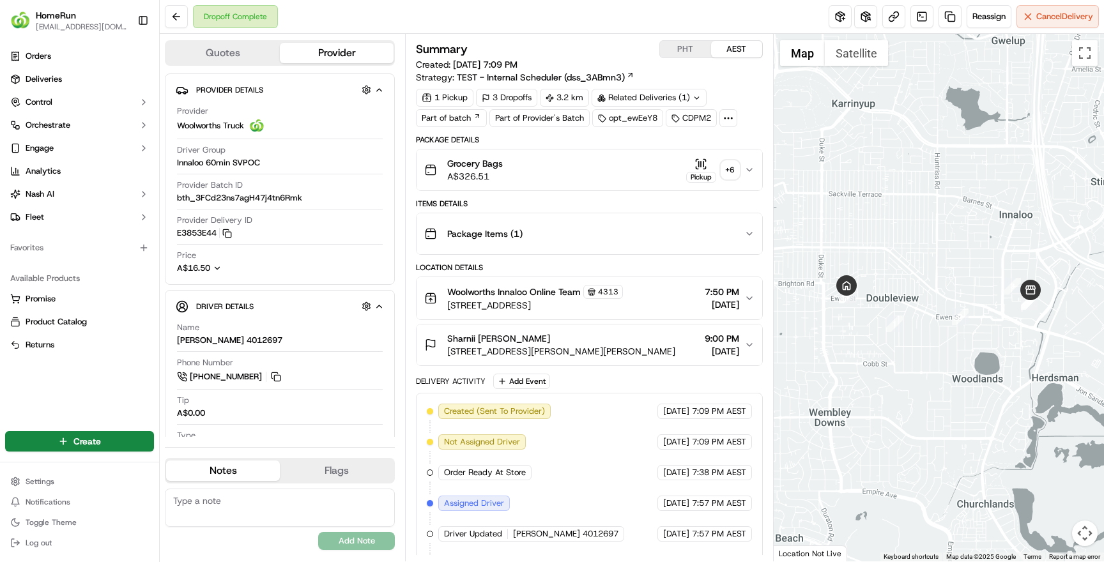
click at [176, 16] on button at bounding box center [176, 16] width 23 height 23
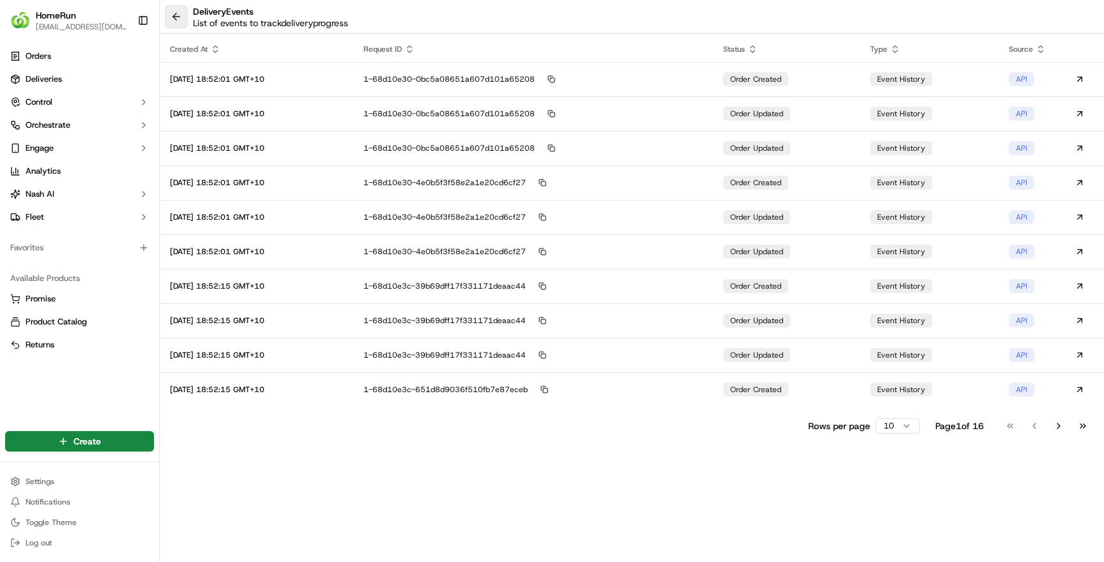
click at [180, 17] on button at bounding box center [176, 16] width 23 height 23
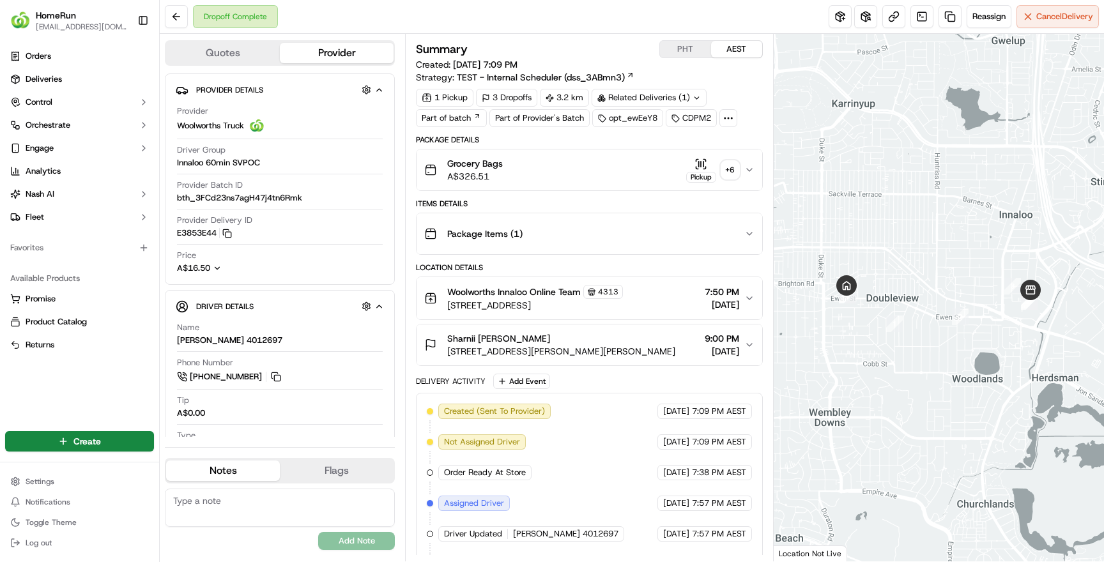
click at [180, 17] on button at bounding box center [176, 16] width 23 height 23
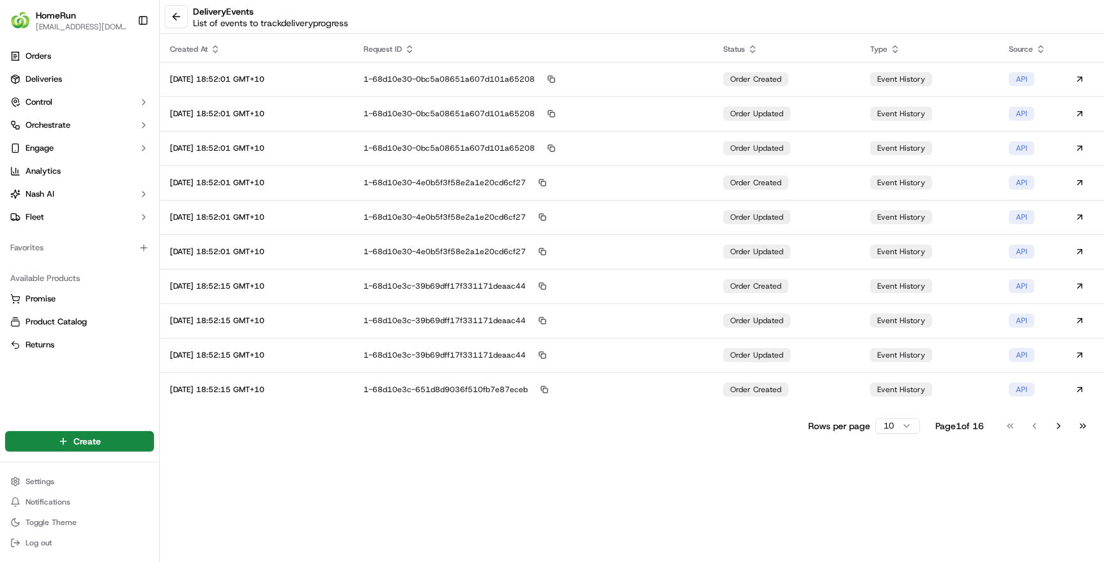
click at [180, 17] on button at bounding box center [176, 16] width 23 height 23
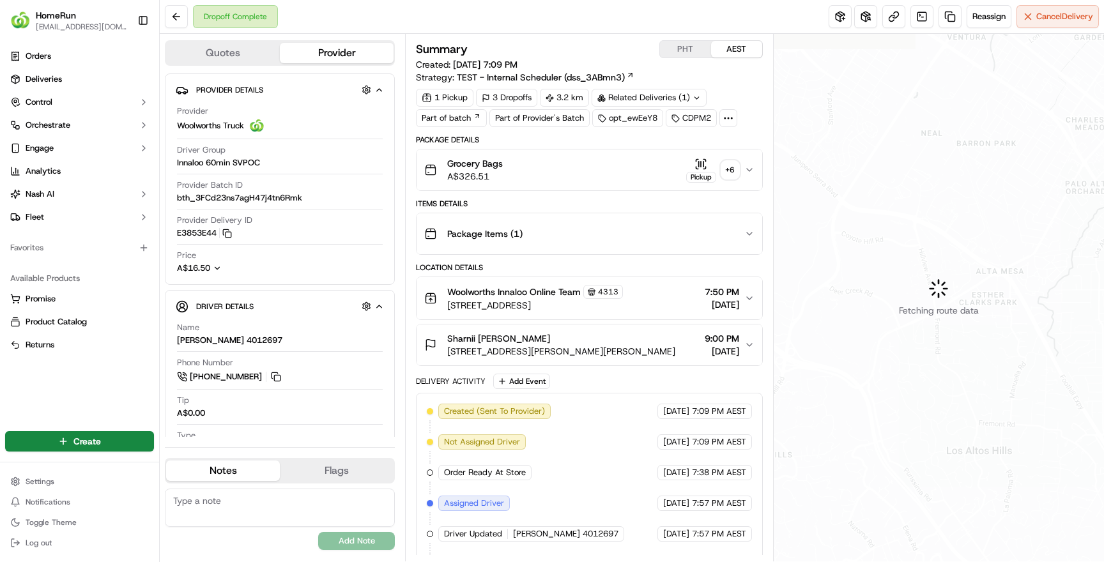
click at [180, 17] on button at bounding box center [176, 16] width 23 height 23
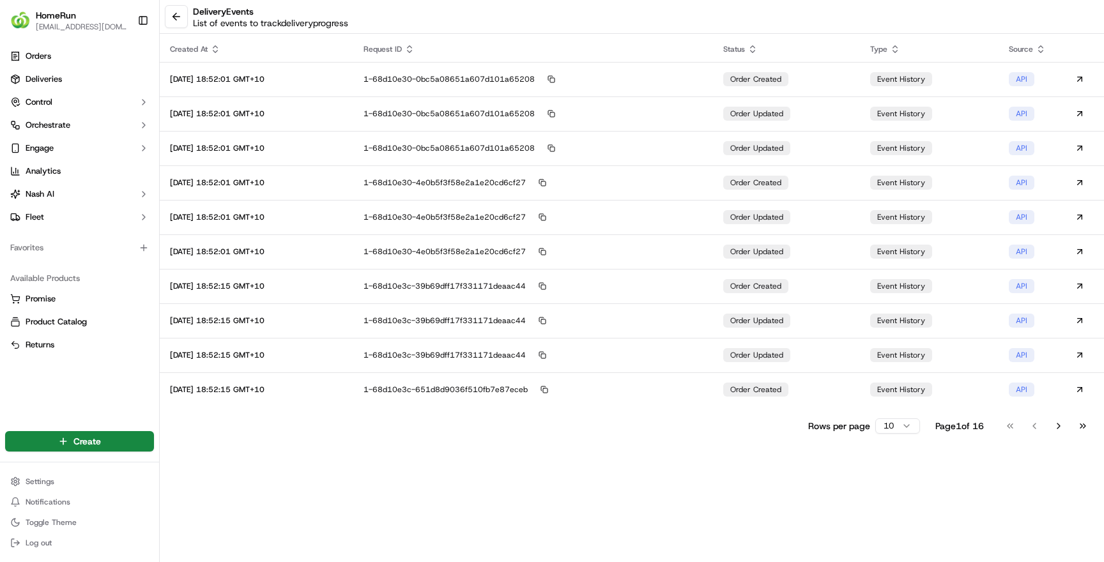
click at [180, 17] on button at bounding box center [176, 16] width 23 height 23
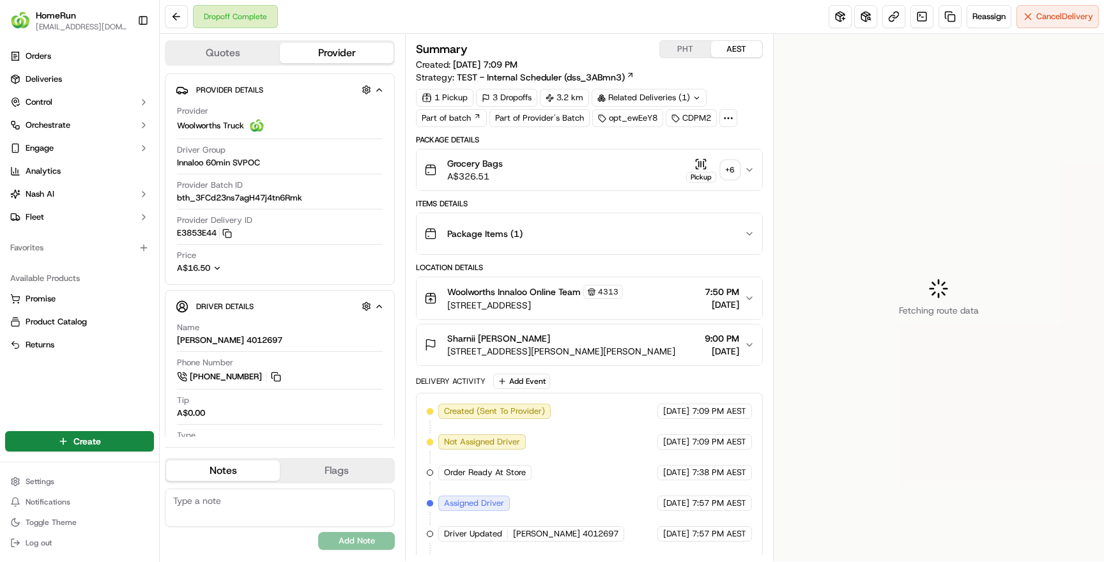
click at [180, 17] on button at bounding box center [176, 16] width 23 height 23
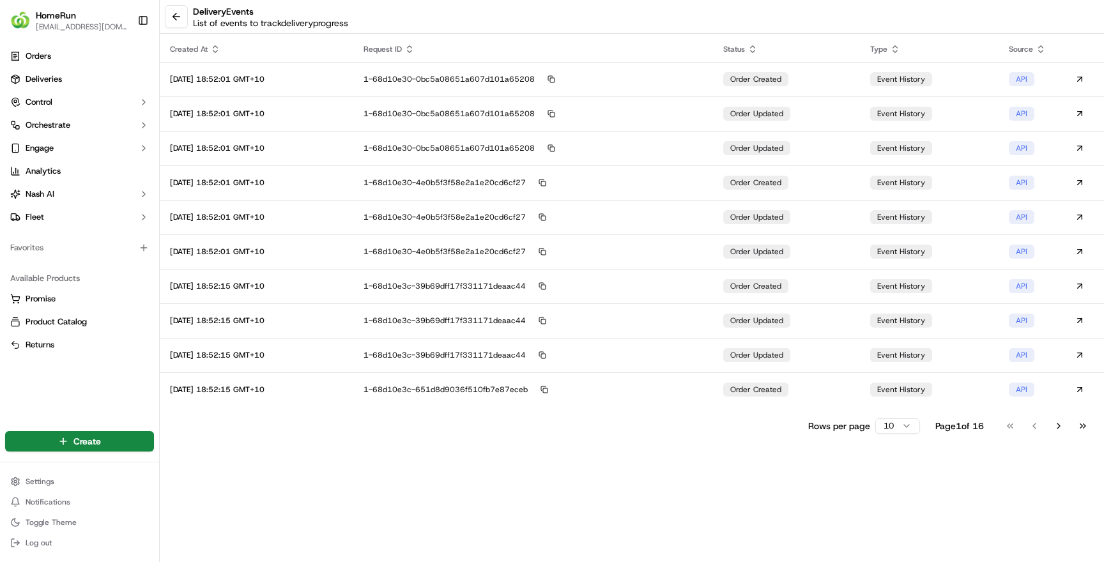
click at [180, 17] on button at bounding box center [176, 16] width 23 height 23
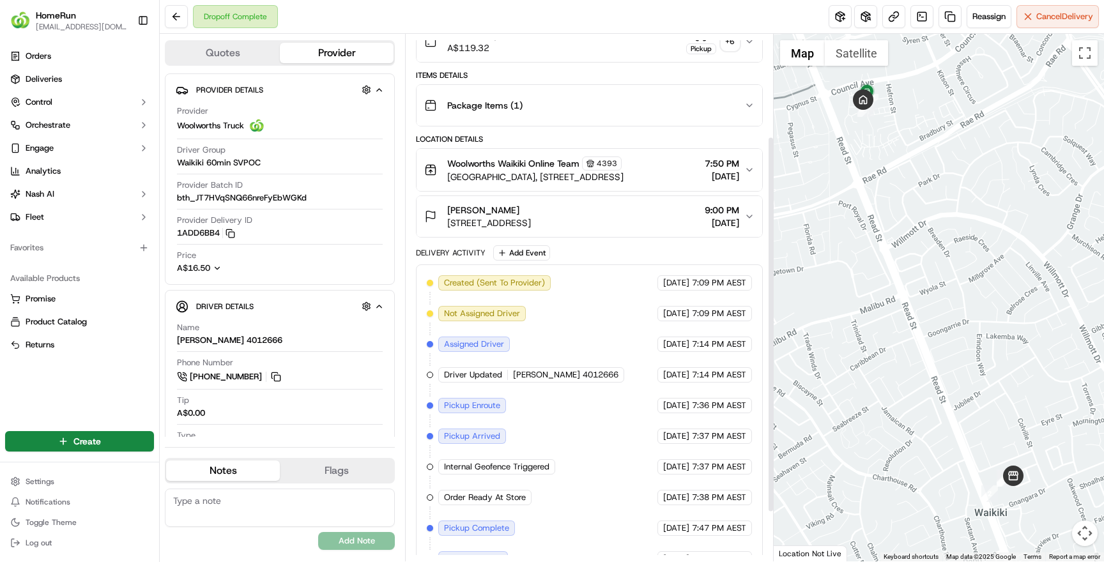
scroll to position [149, 0]
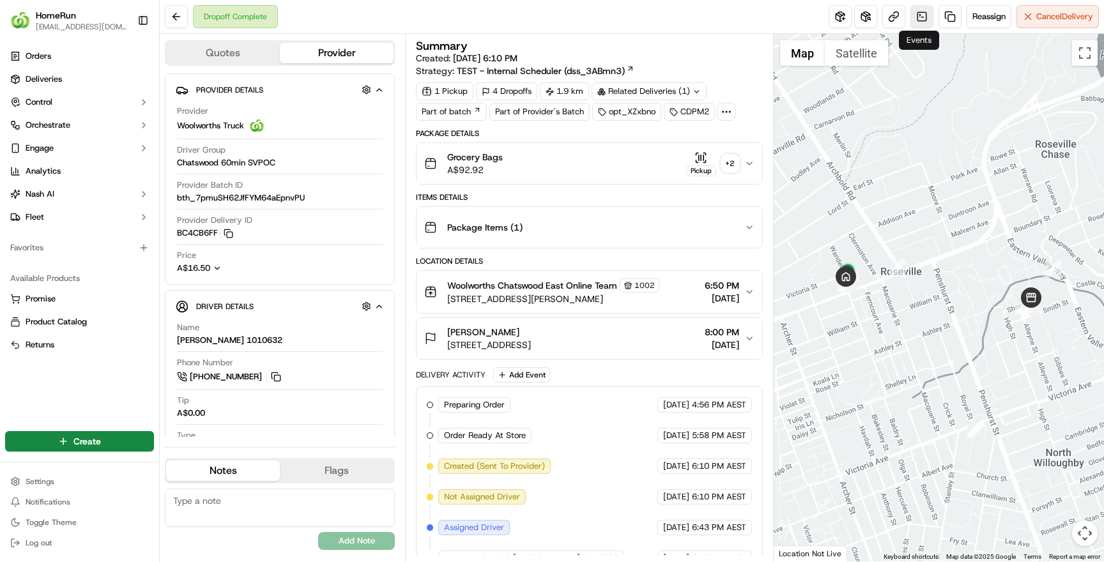
click at [919, 15] on link at bounding box center [921, 16] width 23 height 23
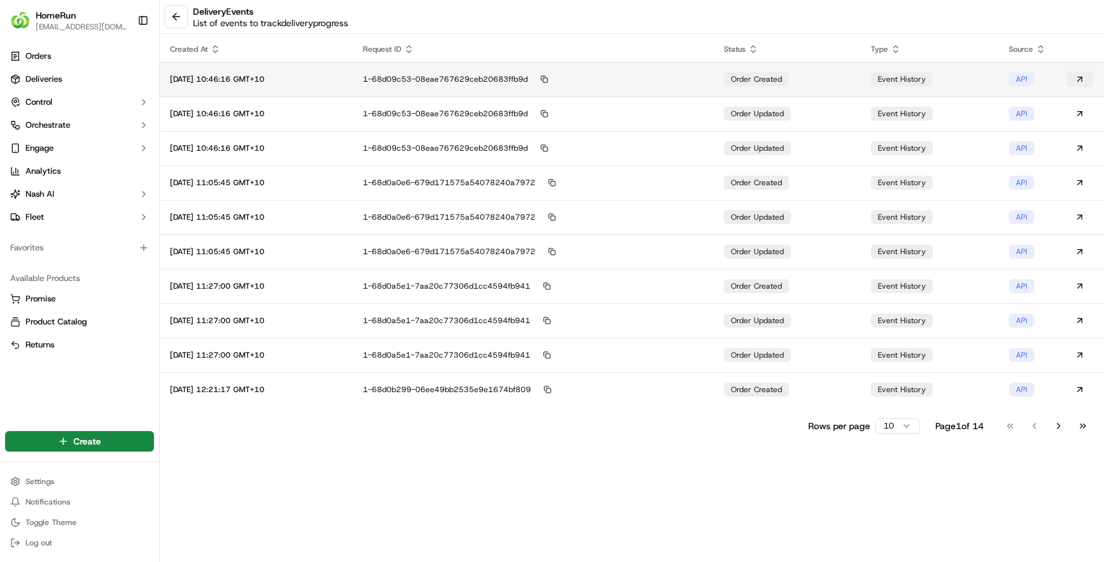
click at [1081, 77] on button at bounding box center [1079, 79] width 27 height 15
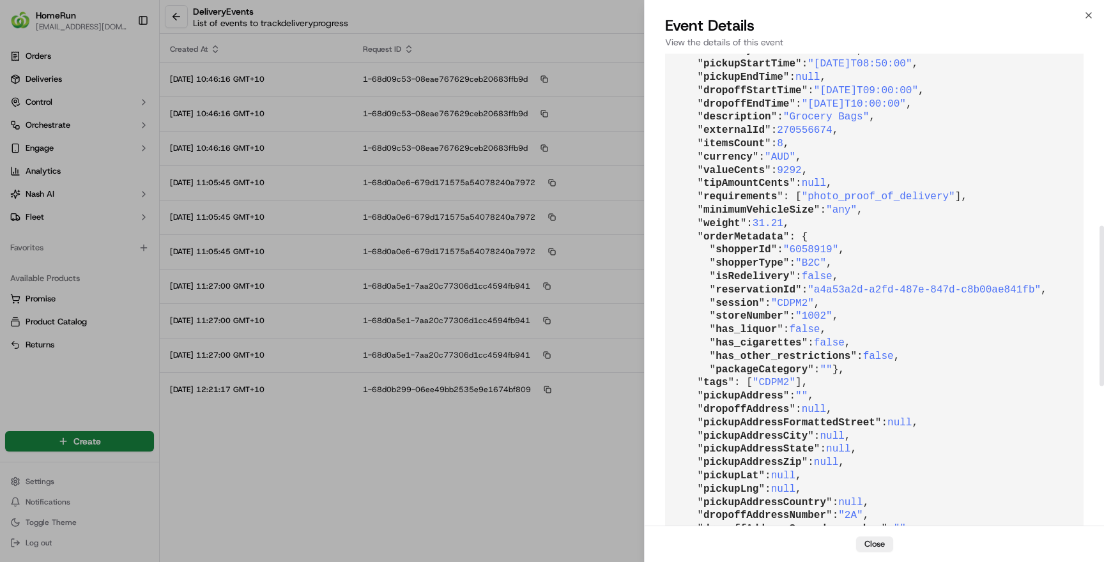
scroll to position [528, 0]
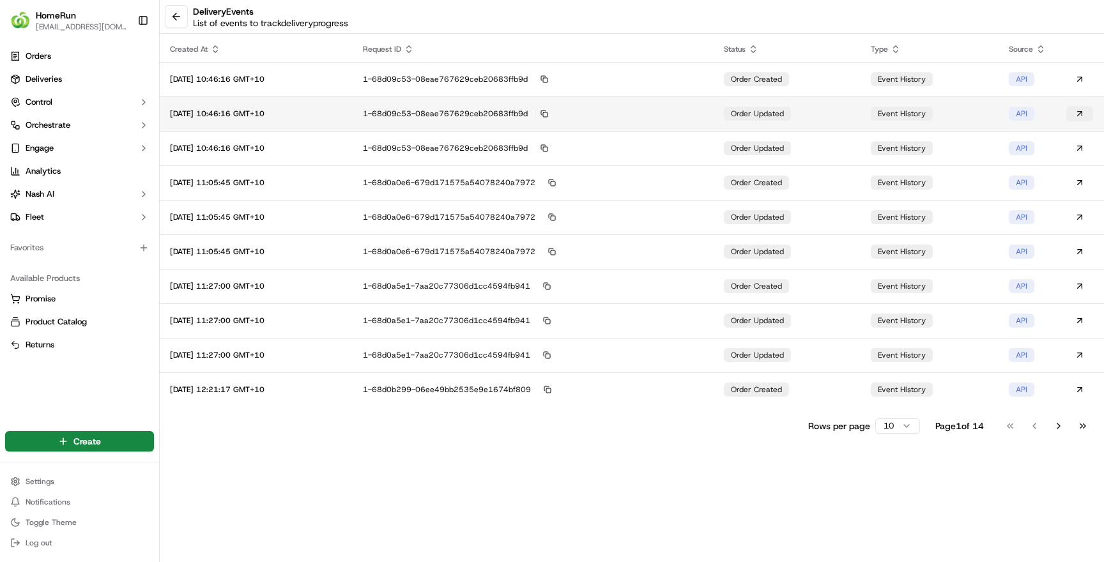
click at [1080, 118] on button at bounding box center [1079, 113] width 27 height 15
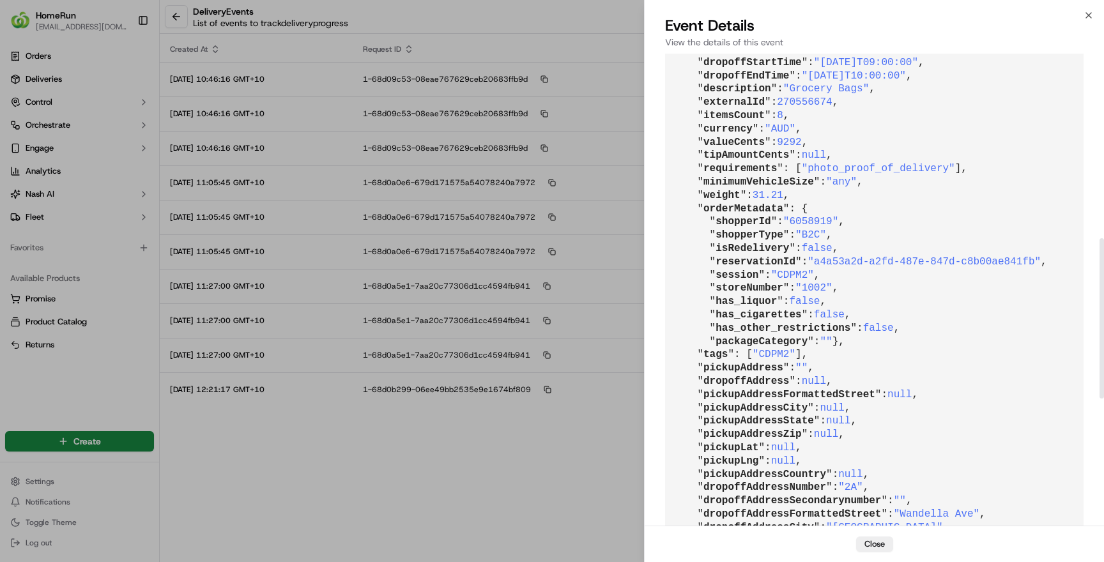
scroll to position [545, 0]
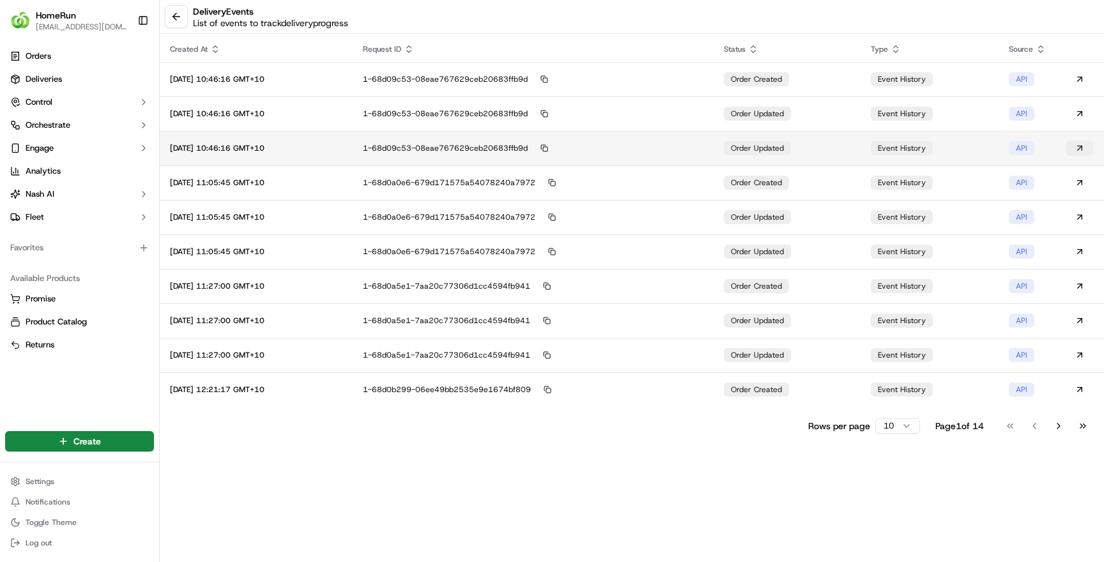
click at [1080, 151] on button at bounding box center [1079, 148] width 27 height 15
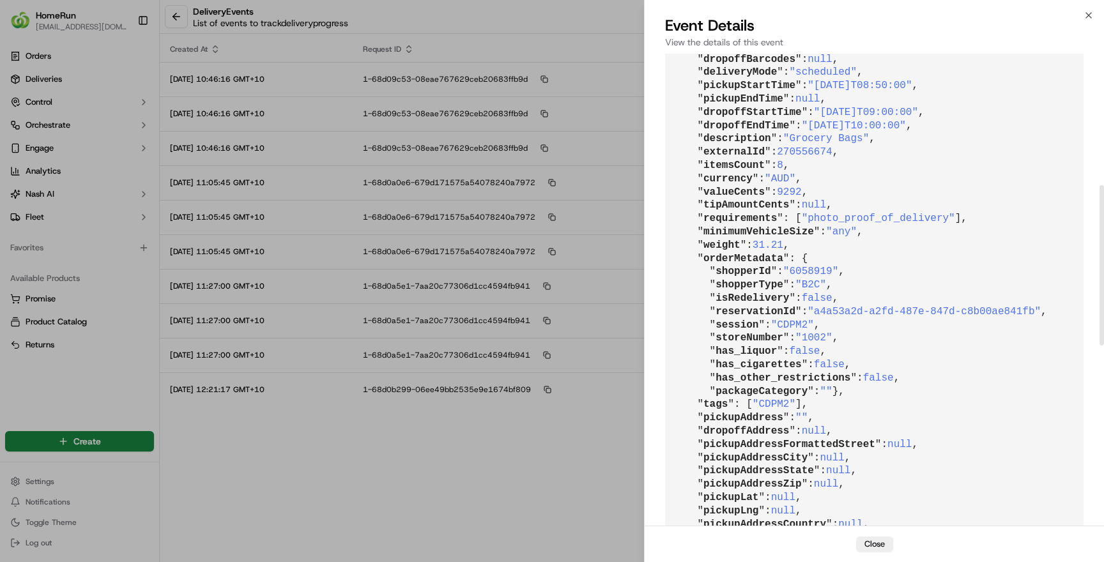
scroll to position [548, 0]
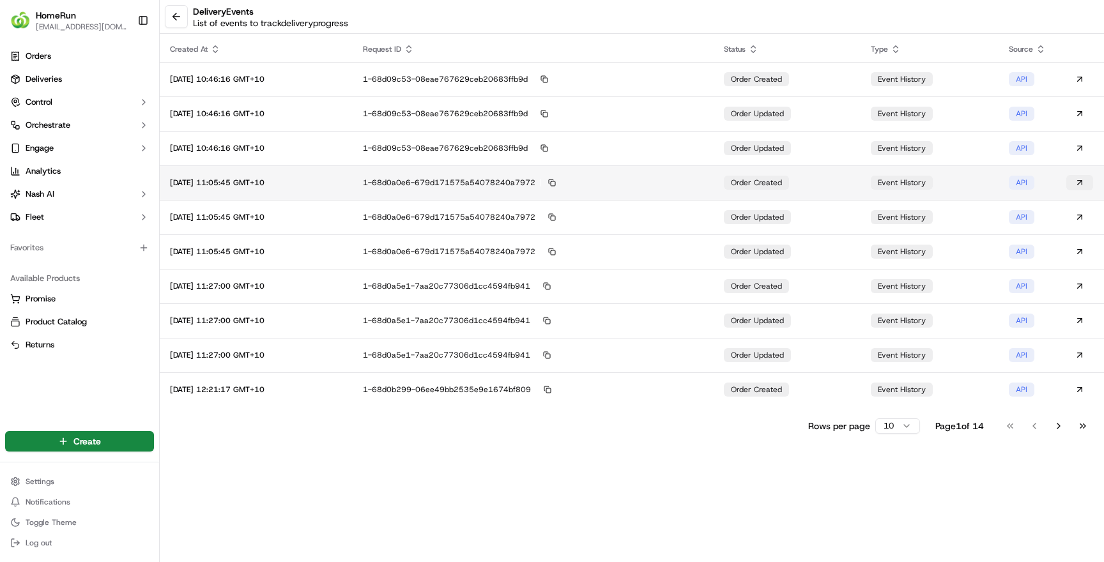
click at [1083, 179] on button at bounding box center [1079, 182] width 27 height 15
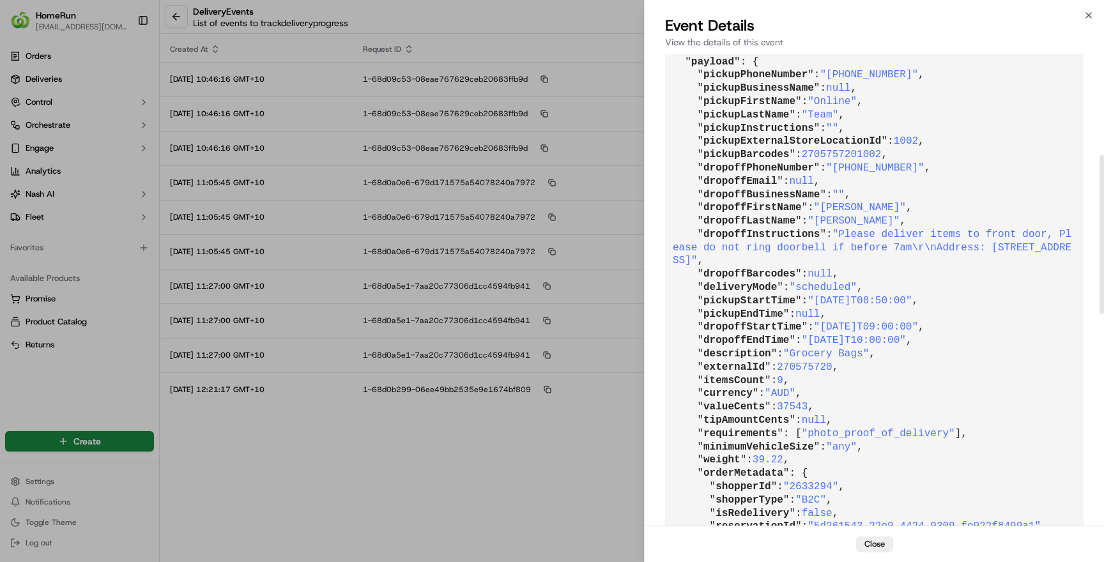
scroll to position [581, 0]
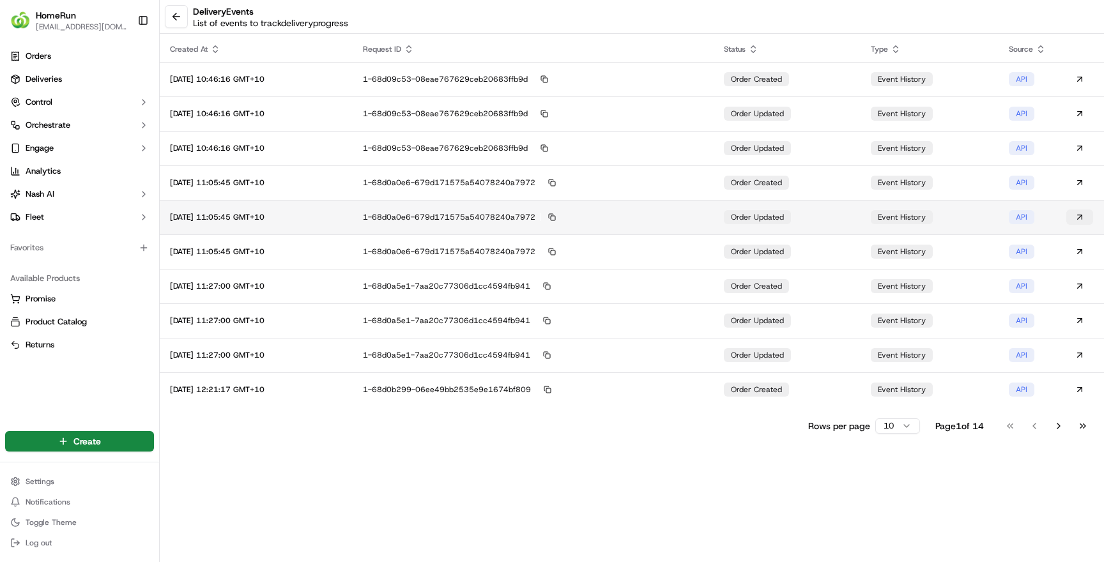
click at [1080, 218] on button at bounding box center [1079, 217] width 27 height 15
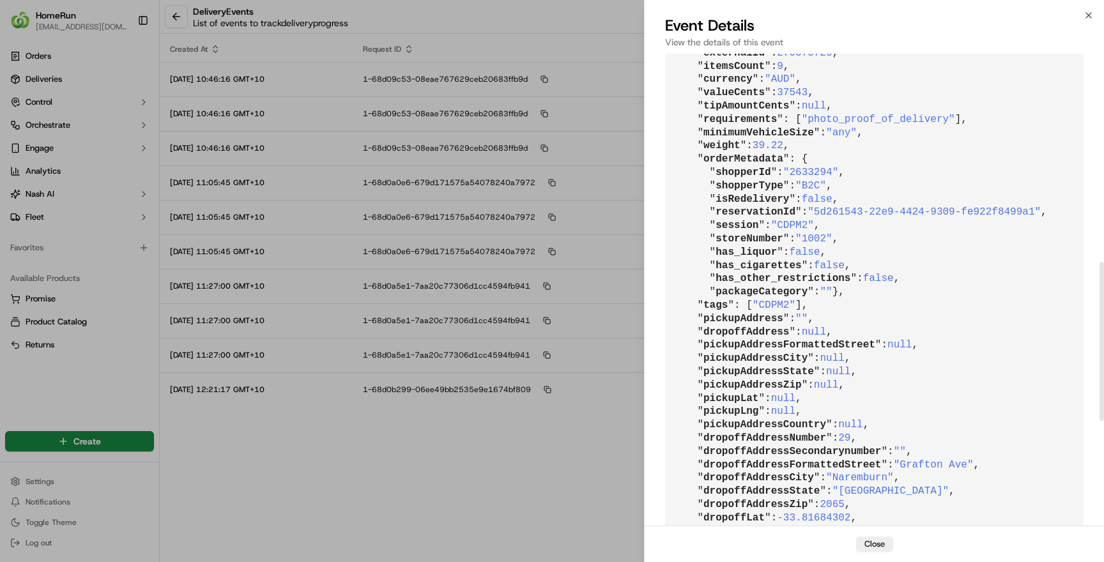
scroll to position [634, 0]
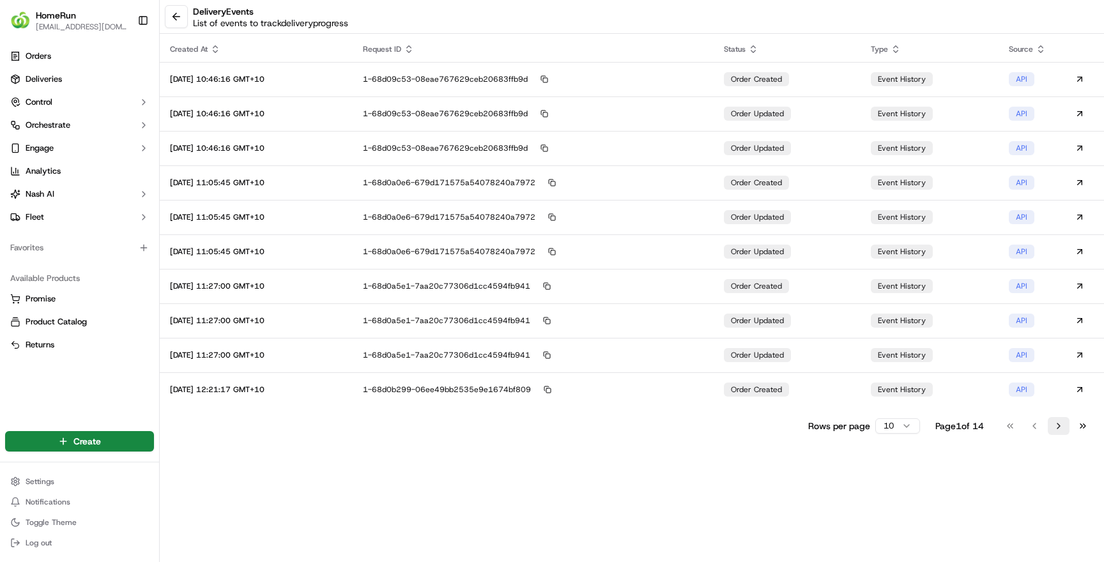
click at [1060, 425] on button "Go to next page" at bounding box center [1059, 426] width 22 height 18
click at [1055, 424] on button "Go to next page" at bounding box center [1059, 426] width 22 height 18
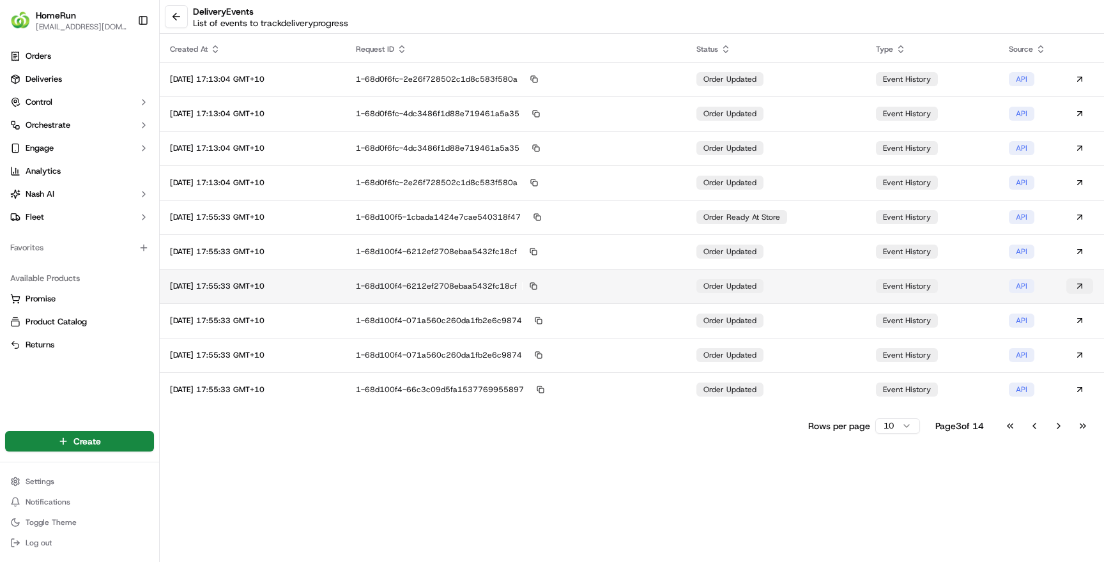
click at [1082, 281] on button at bounding box center [1079, 286] width 27 height 15
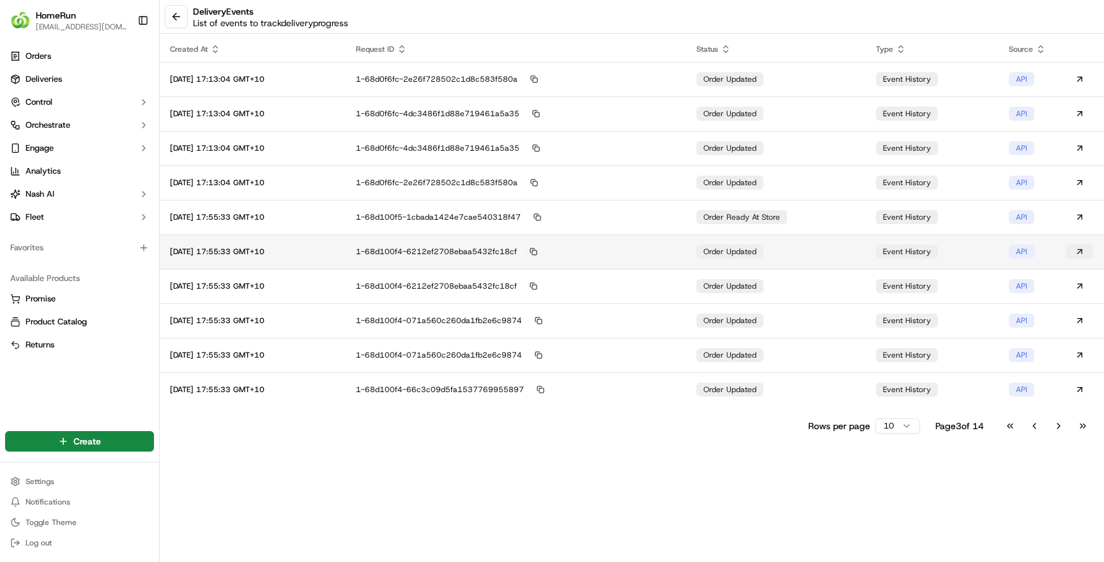
click at [1077, 249] on button at bounding box center [1079, 251] width 27 height 15
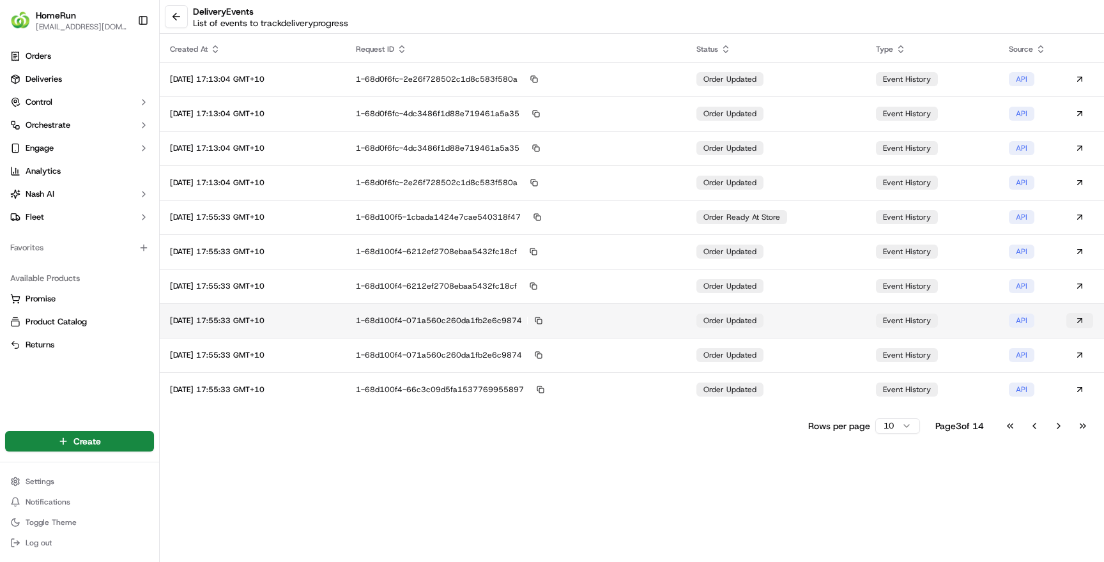
click at [1078, 317] on button at bounding box center [1079, 320] width 27 height 15
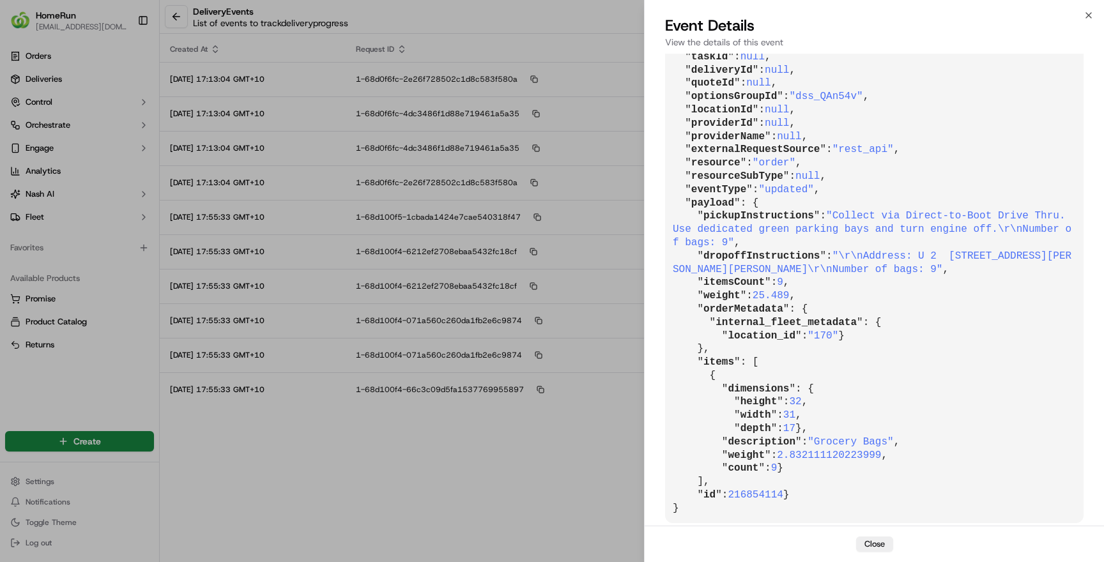
scroll to position [213, 0]
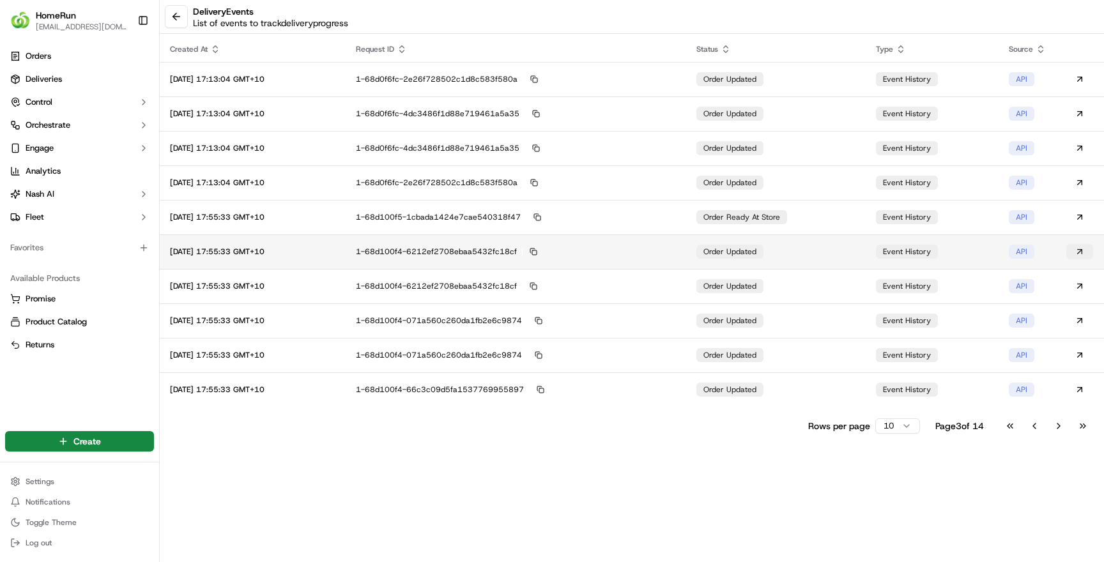
click at [1081, 252] on button at bounding box center [1079, 251] width 27 height 15
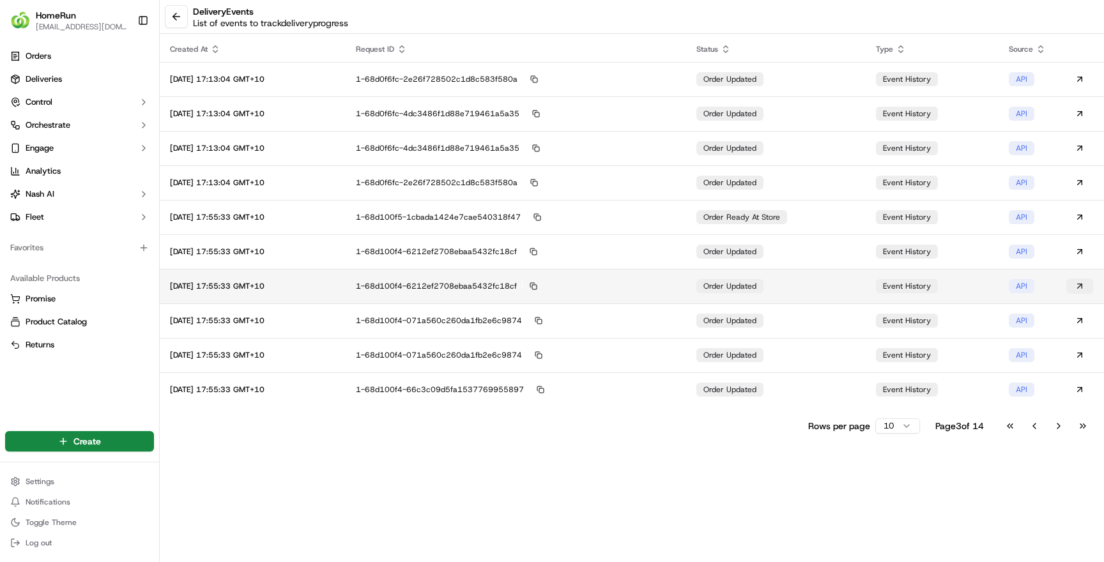
click at [1080, 285] on button at bounding box center [1079, 286] width 27 height 15
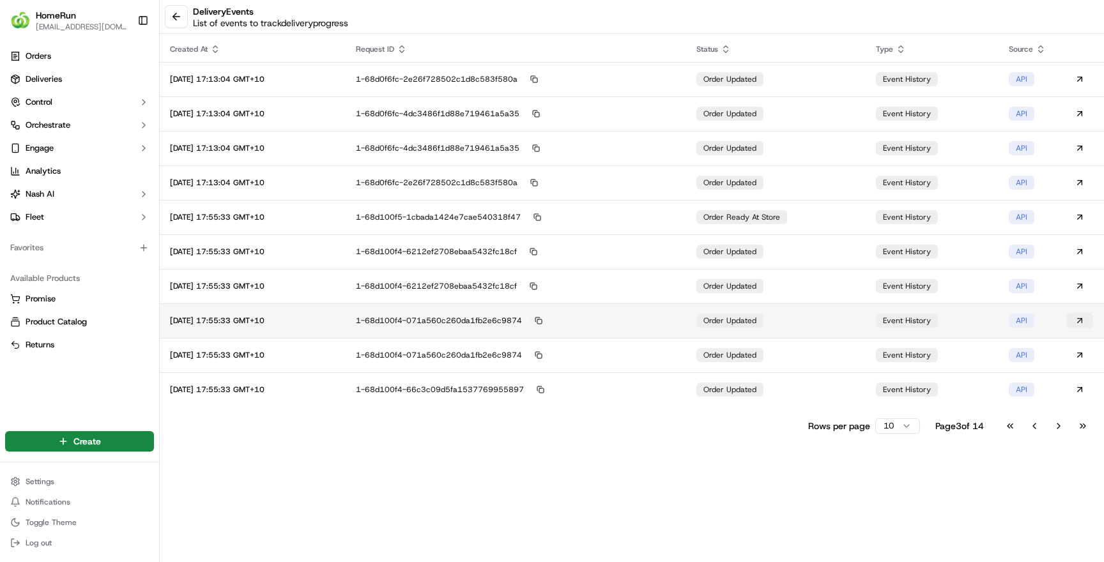
click at [1080, 321] on button at bounding box center [1079, 320] width 27 height 15
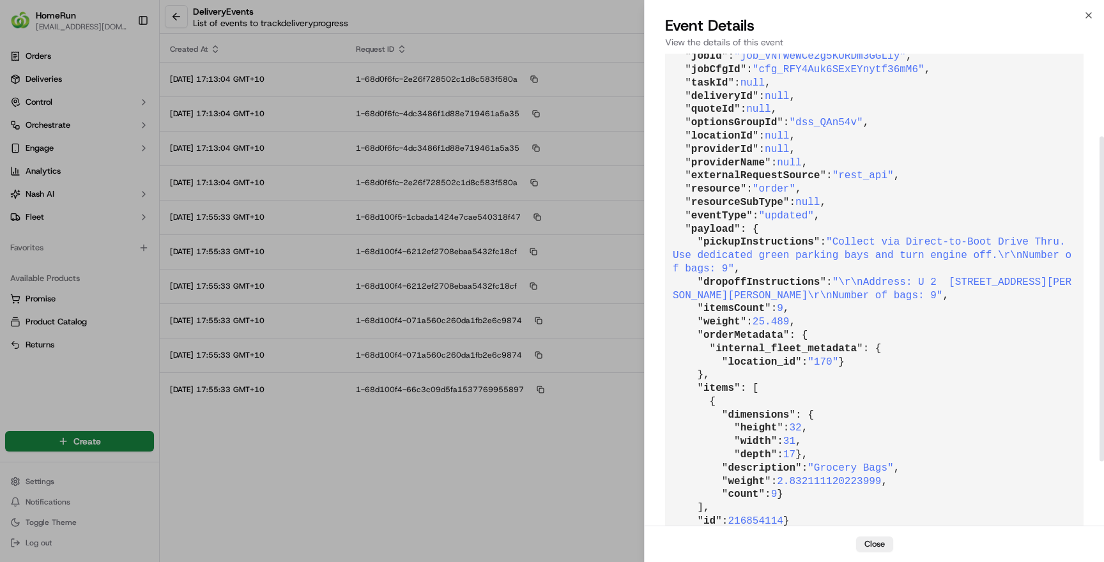
scroll to position [134, 0]
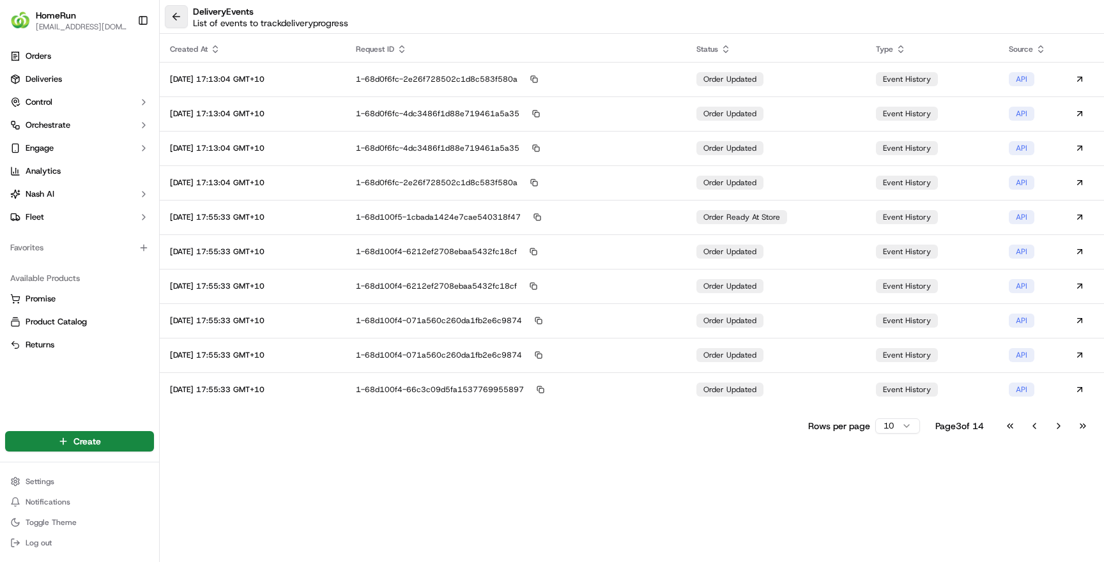
click at [172, 18] on button at bounding box center [176, 16] width 23 height 23
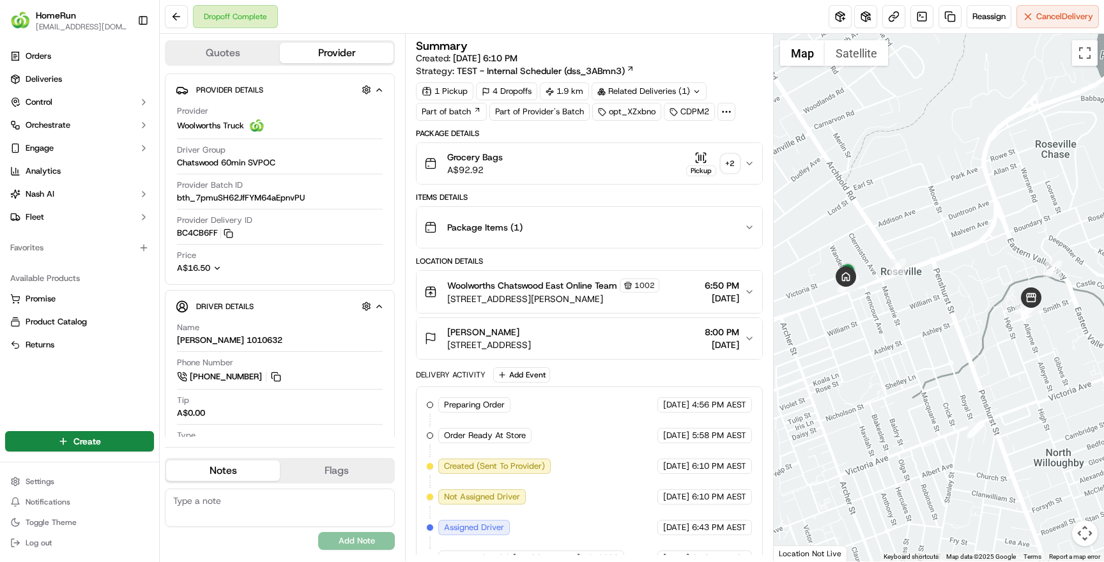
click at [563, 167] on div "Grocery Bags A$92.92 Pickup + 2" at bounding box center [583, 164] width 319 height 26
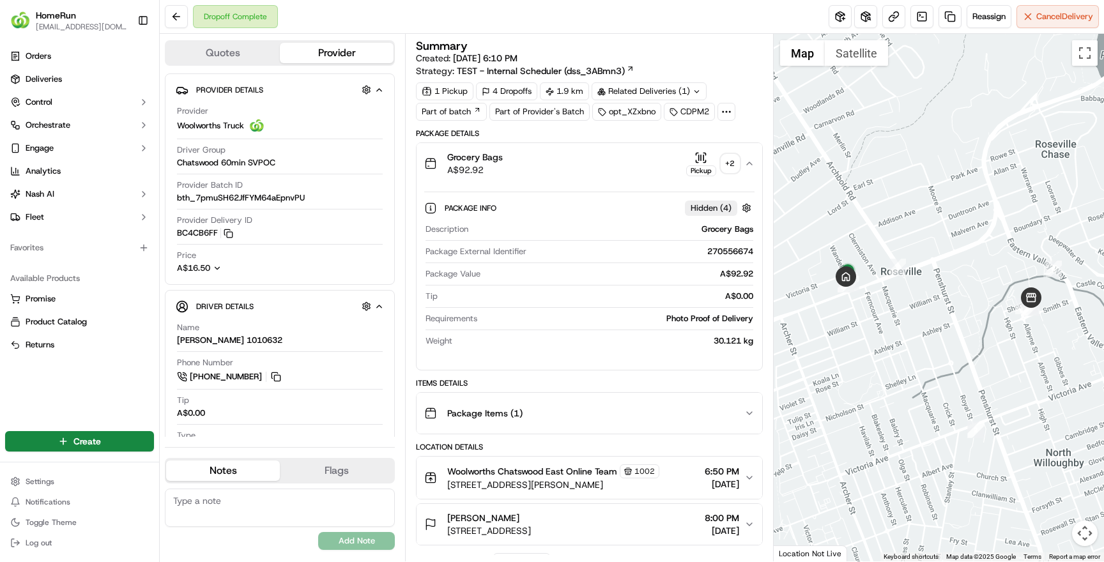
click at [730, 250] on div "270556674" at bounding box center [641, 251] width 221 height 11
copy div "270556674"
